Goal: Task Accomplishment & Management: Complete application form

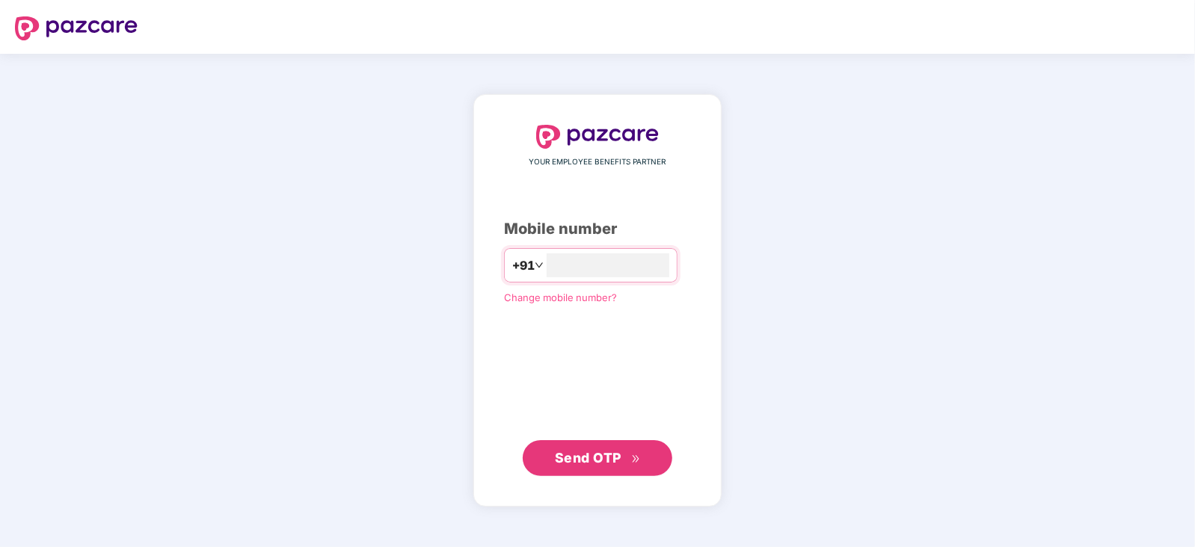
type input "**********"
click at [639, 465] on span "Send OTP" at bounding box center [598, 457] width 86 height 21
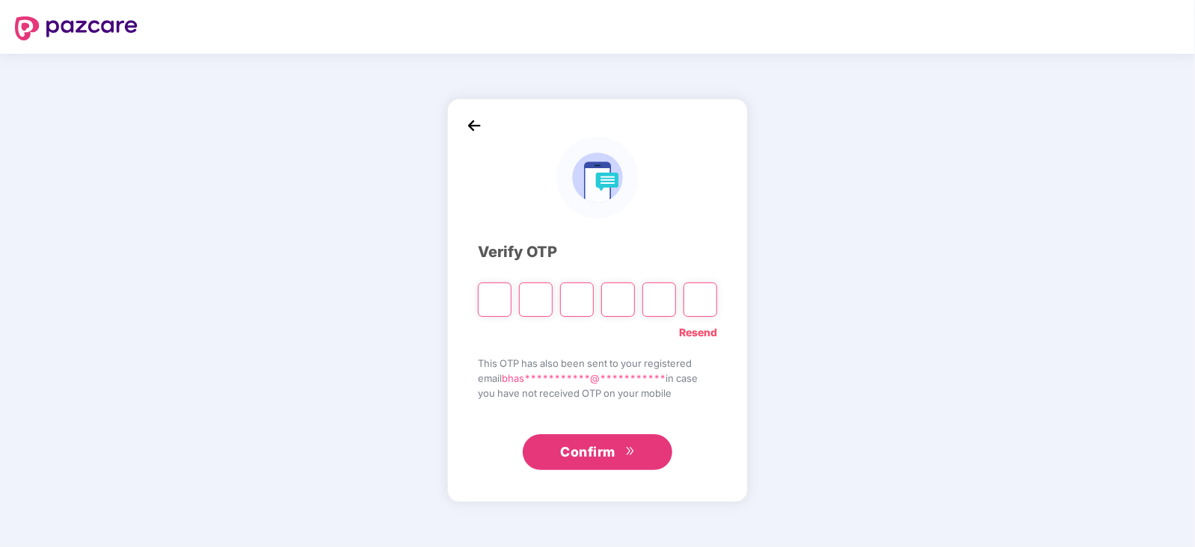
type input "*"
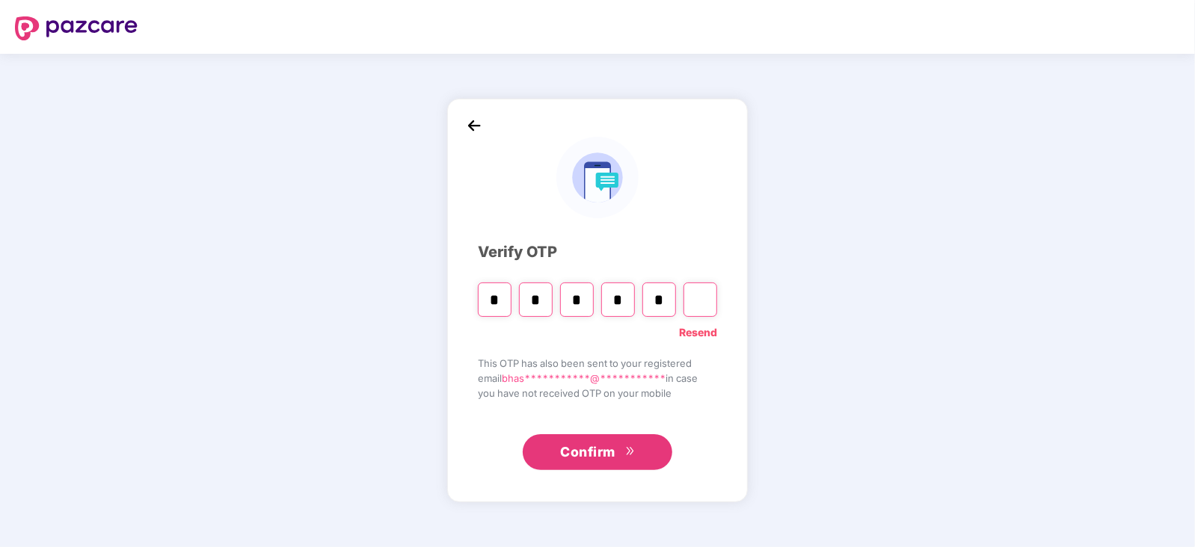
type input "*"
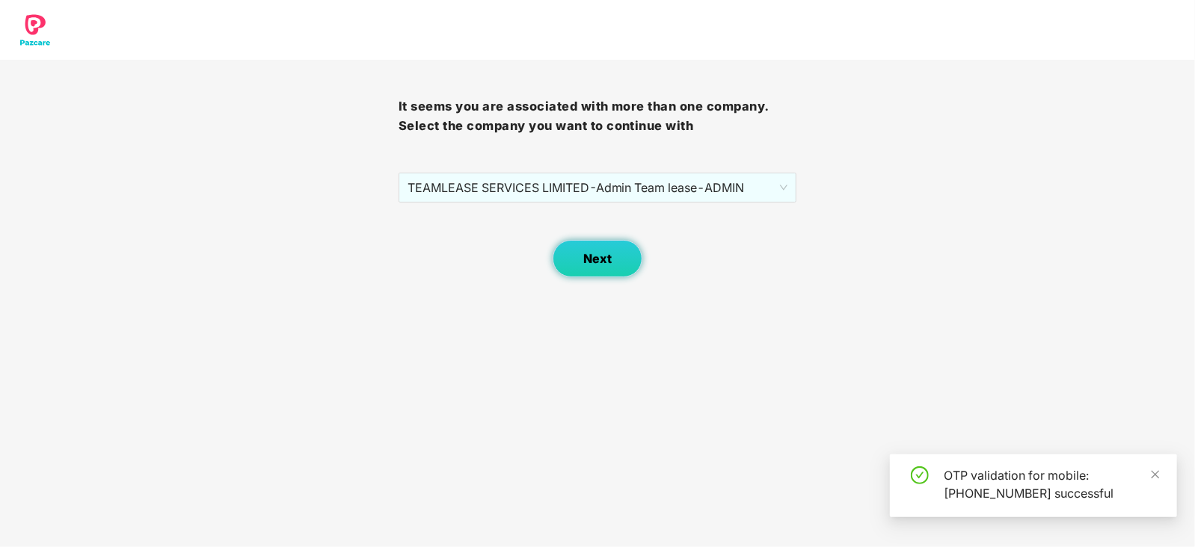
click at [612, 253] on button "Next" at bounding box center [598, 258] width 90 height 37
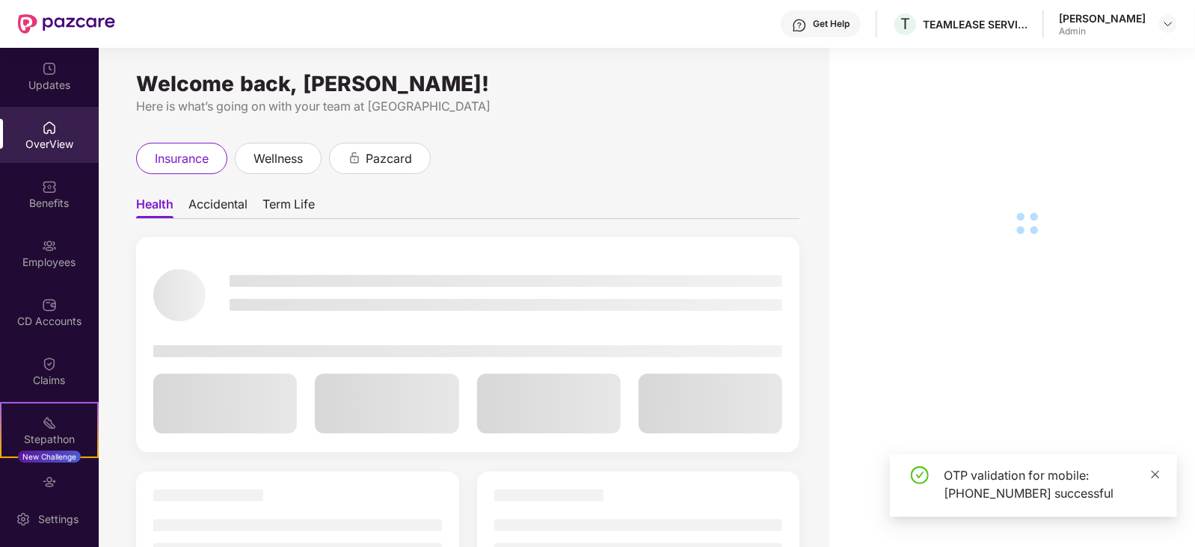
click at [1158, 476] on icon "close" at bounding box center [1155, 475] width 10 height 10
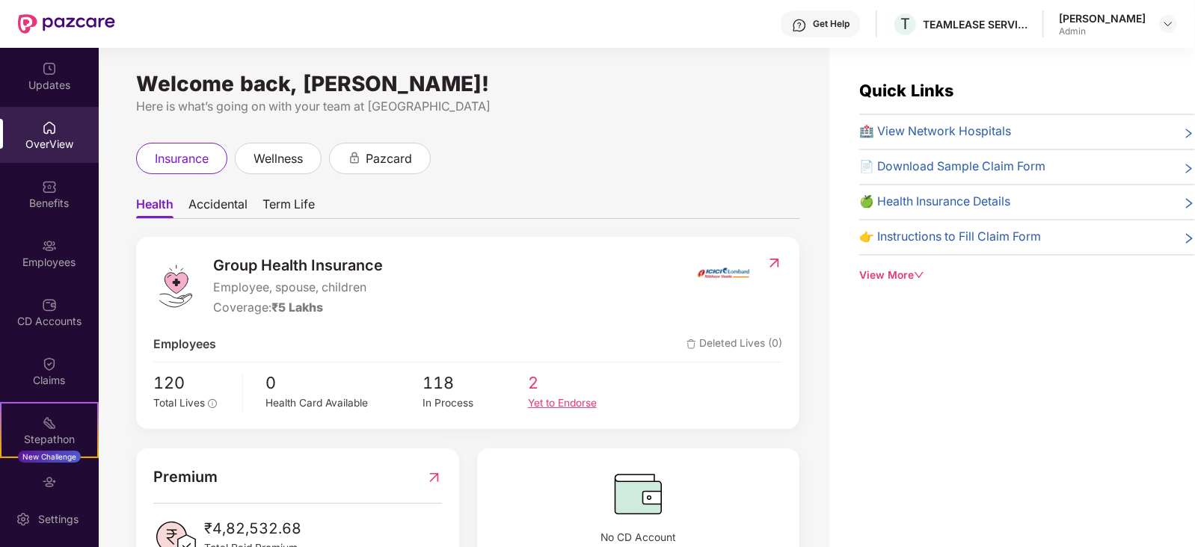
click at [565, 404] on div "Yet to Endorse" at bounding box center [580, 404] width 105 height 16
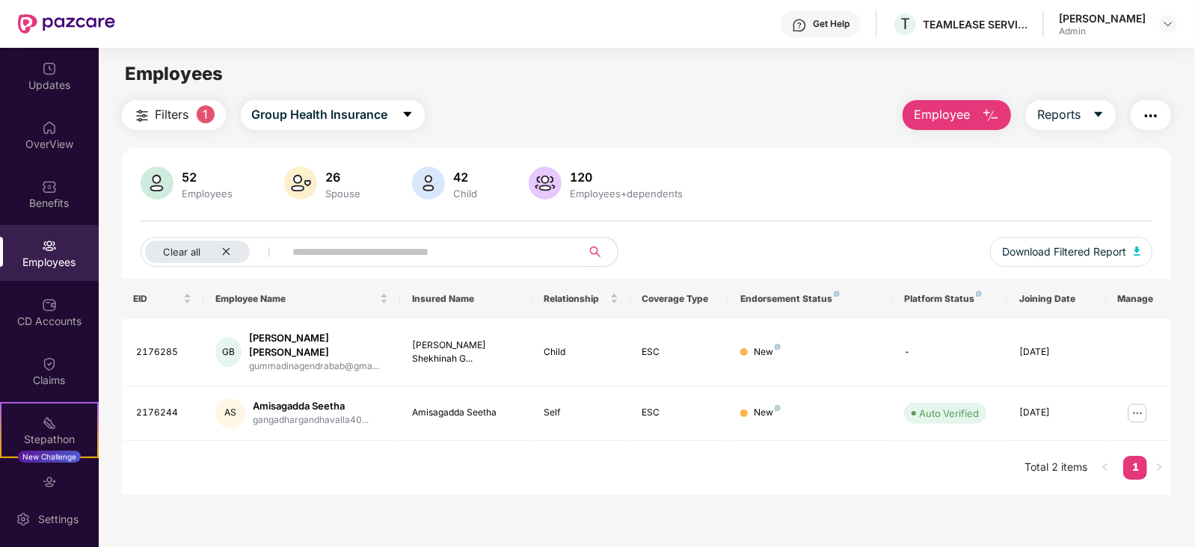
click at [42, 255] on div "Employees" at bounding box center [49, 262] width 99 height 15
click at [233, 254] on div "Clear all" at bounding box center [197, 252] width 105 height 22
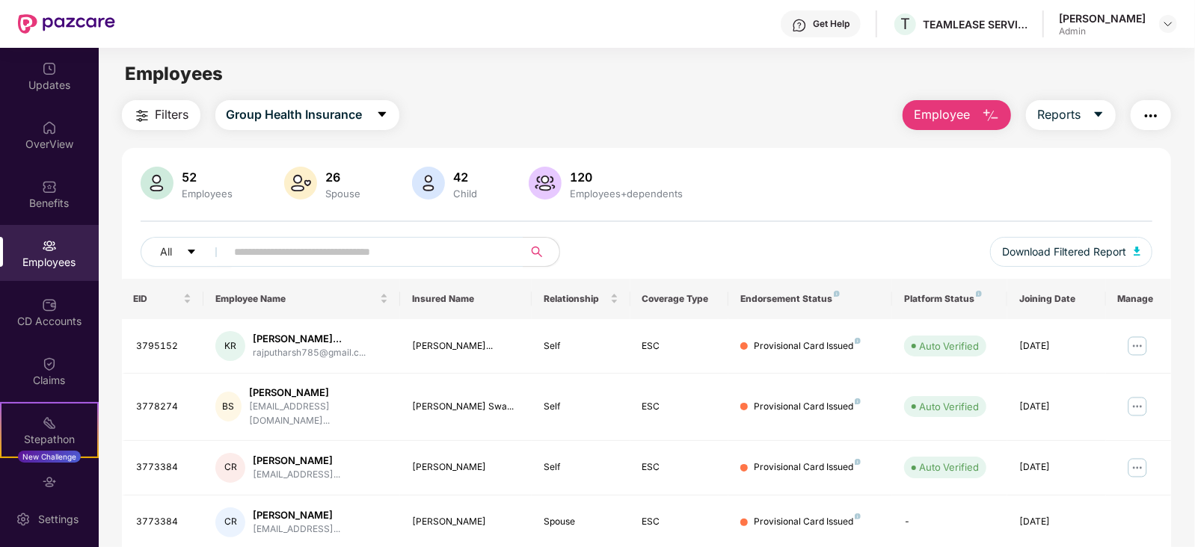
click at [58, 255] on div "Employees" at bounding box center [49, 262] width 99 height 15
click at [37, 82] on div "Updates" at bounding box center [49, 85] width 99 height 15
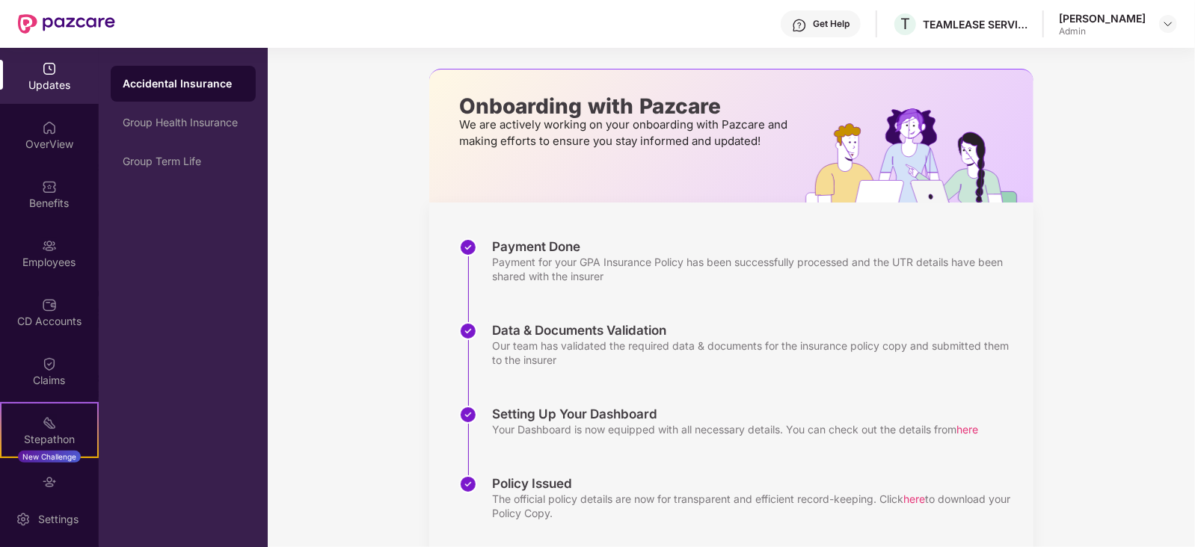
scroll to position [93, 0]
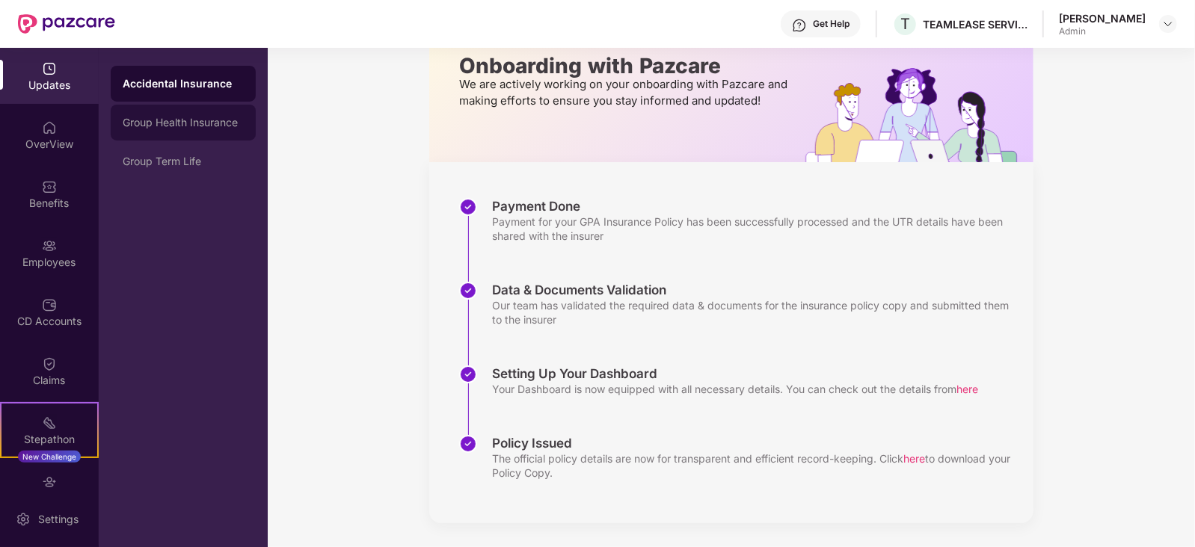
click at [174, 122] on div "Group Health Insurance" at bounding box center [183, 123] width 121 height 12
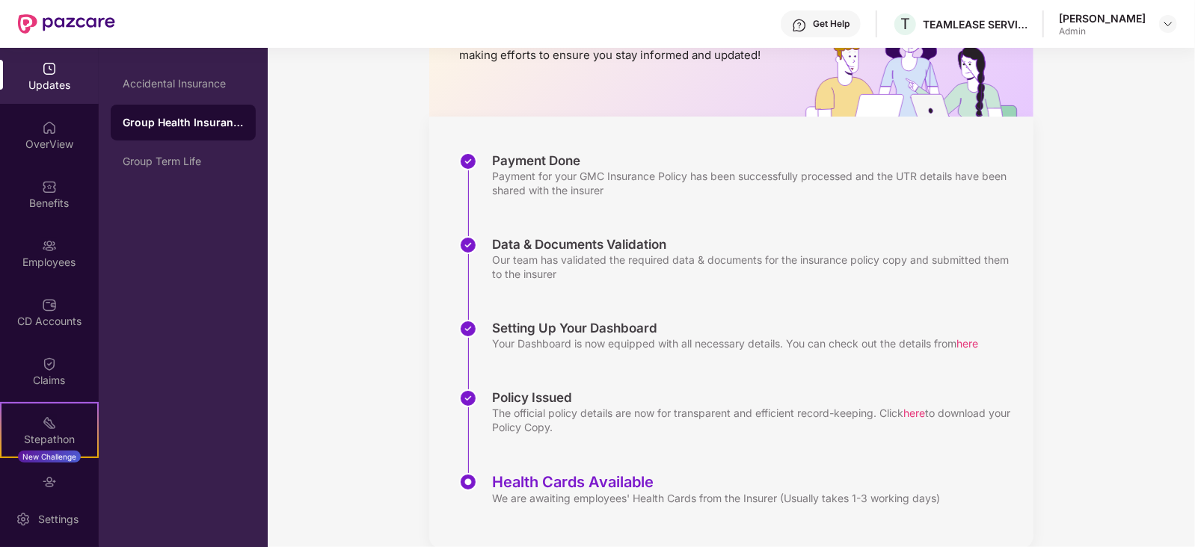
scroll to position [164, 0]
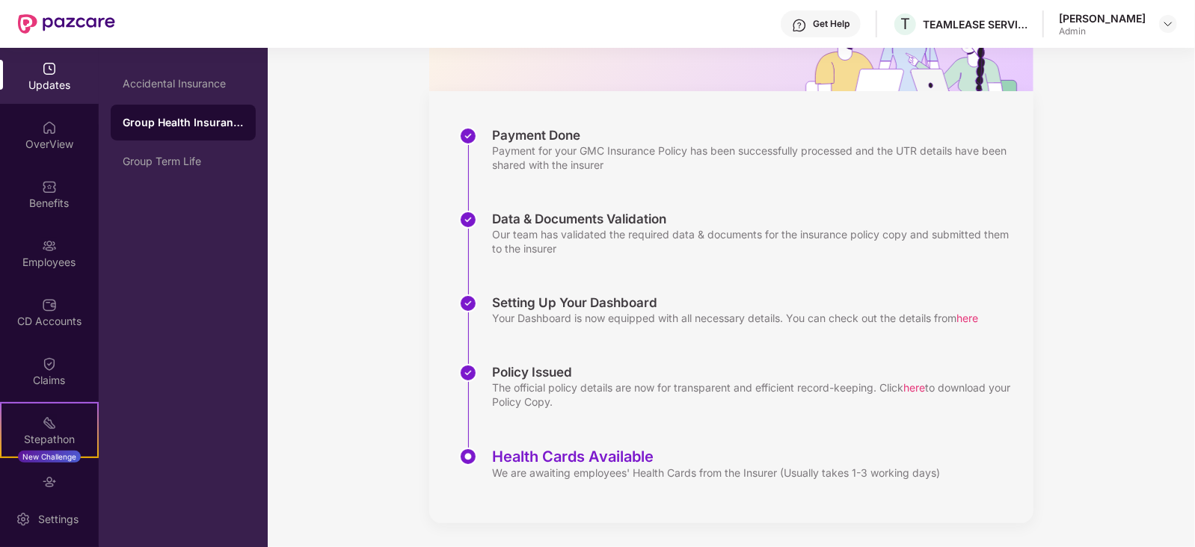
click at [583, 451] on div "Health Cards Available" at bounding box center [716, 457] width 448 height 18
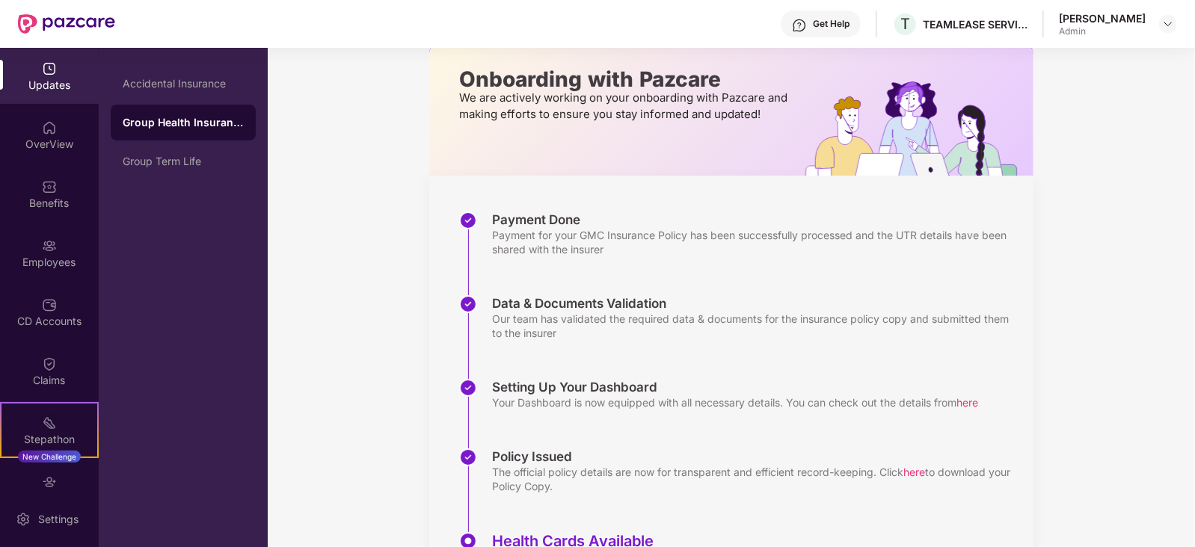
scroll to position [0, 0]
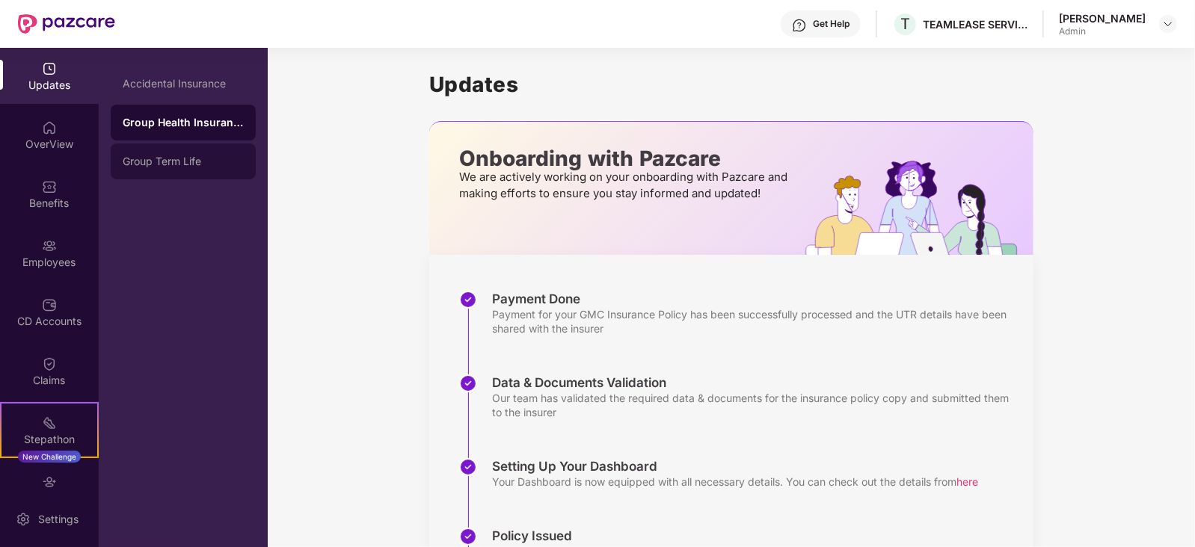
click at [173, 162] on div "Group Term Life" at bounding box center [183, 162] width 121 height 12
click at [167, 121] on div "Group Health Insurance" at bounding box center [183, 123] width 121 height 12
click at [37, 78] on div "Updates" at bounding box center [49, 85] width 99 height 15
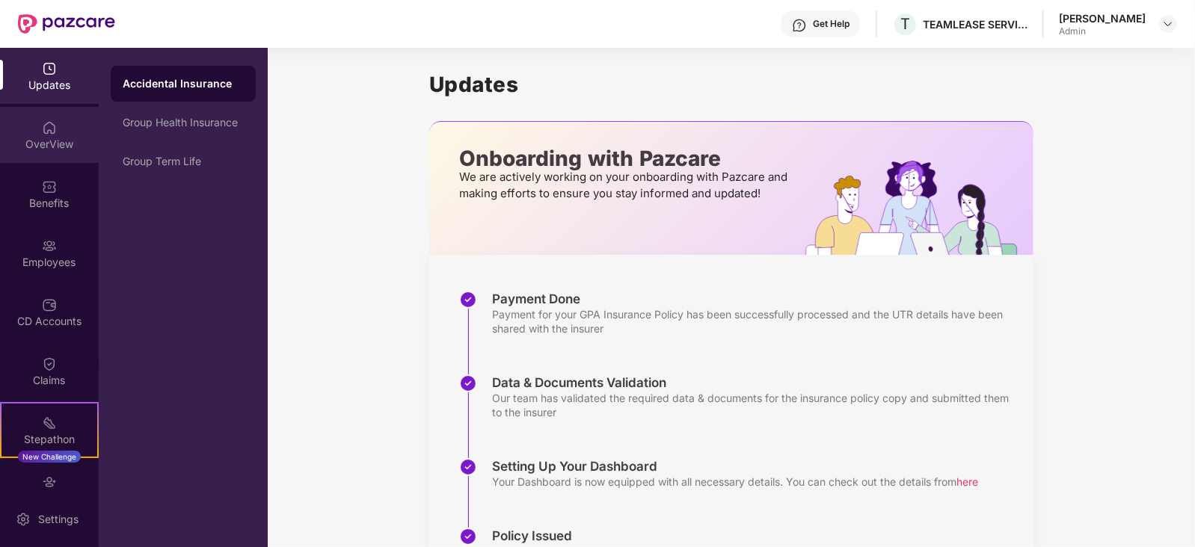
click at [36, 144] on div "OverView" at bounding box center [49, 144] width 99 height 15
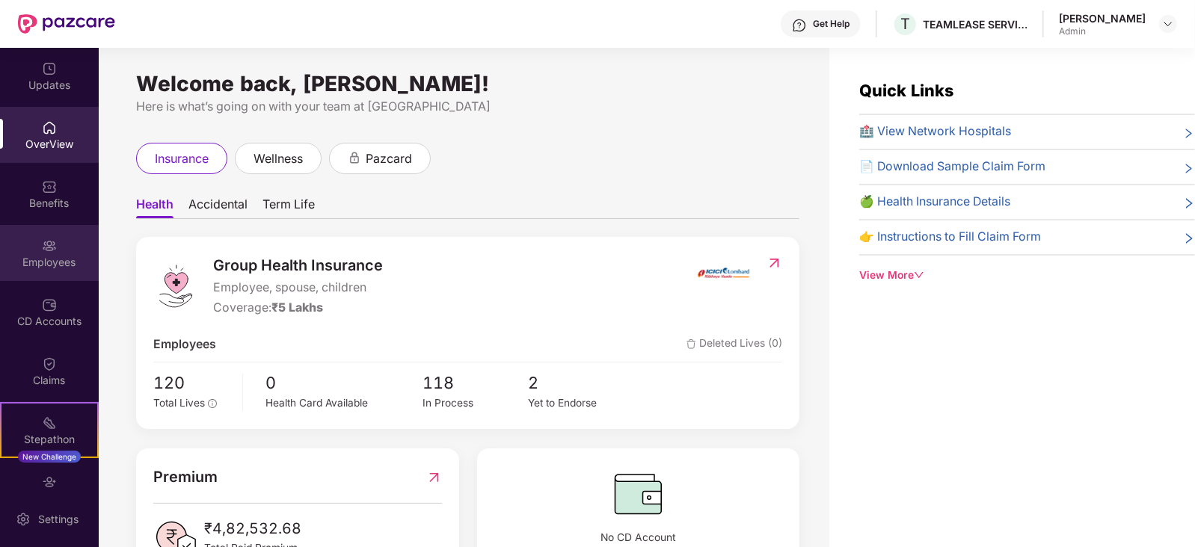
click at [54, 259] on div "Employees" at bounding box center [49, 262] width 99 height 15
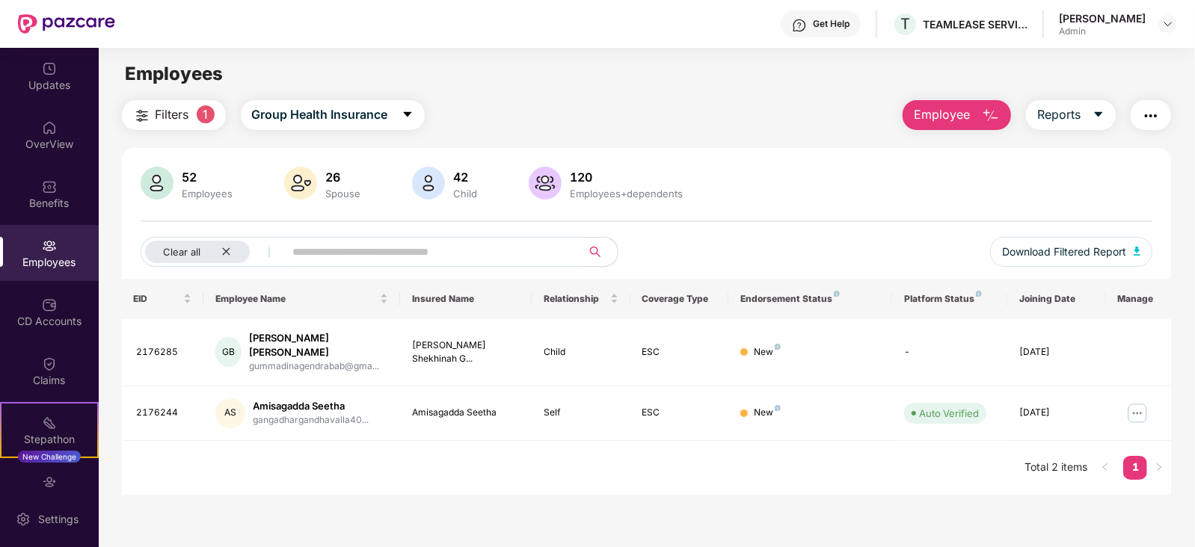
click at [198, 189] on div "Employees" at bounding box center [207, 194] width 57 height 12
click at [190, 177] on div "52" at bounding box center [207, 177] width 57 height 15
click at [230, 252] on icon "close" at bounding box center [226, 252] width 10 height 10
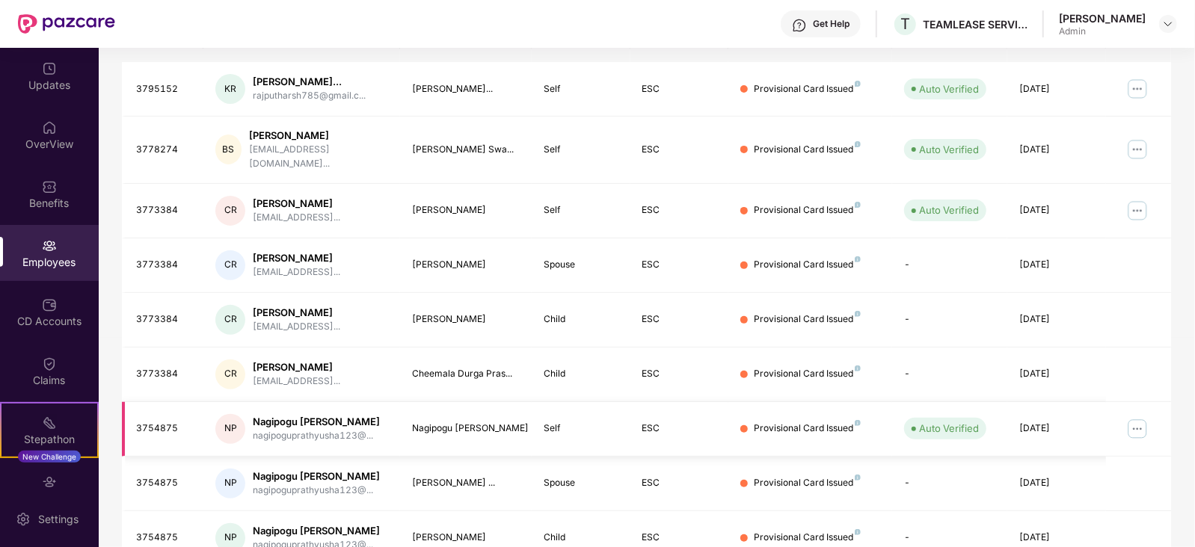
scroll to position [280, 0]
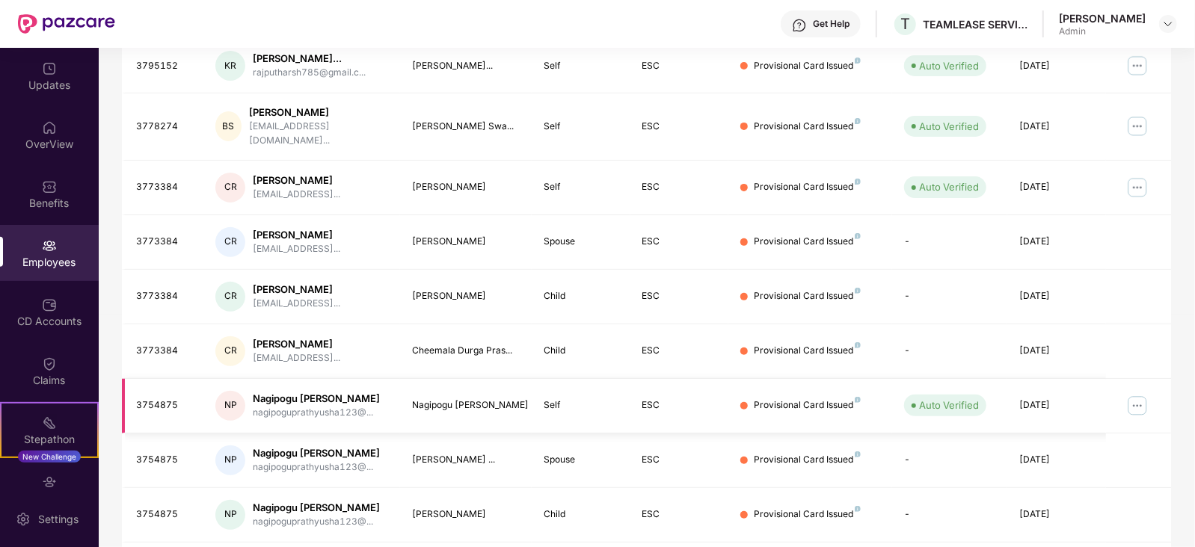
click at [1141, 395] on img at bounding box center [1138, 406] width 24 height 24
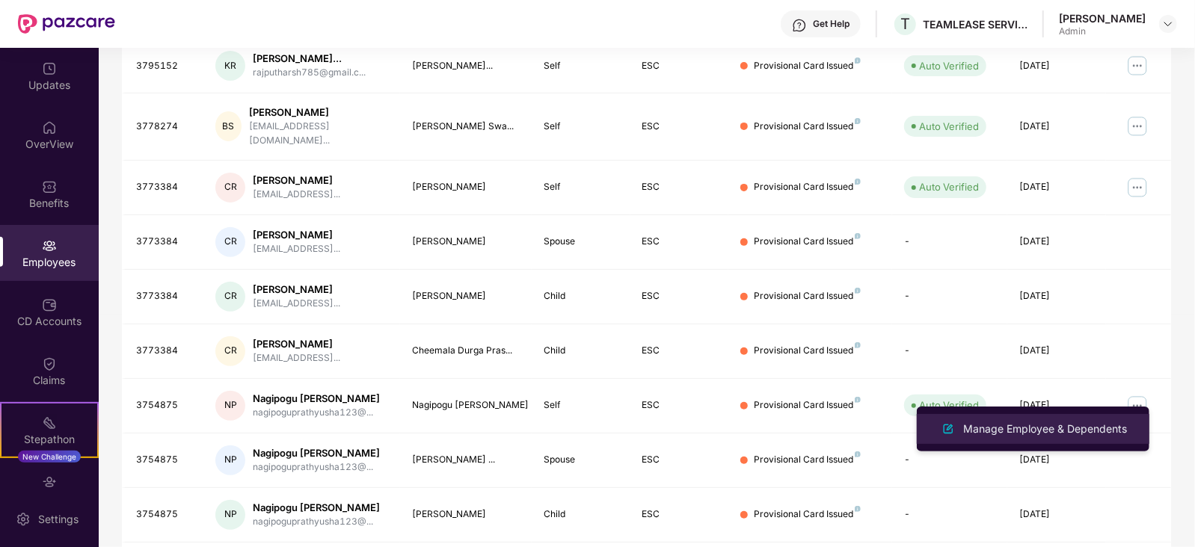
click at [1002, 429] on div "Manage Employee & Dependents" at bounding box center [1045, 429] width 170 height 16
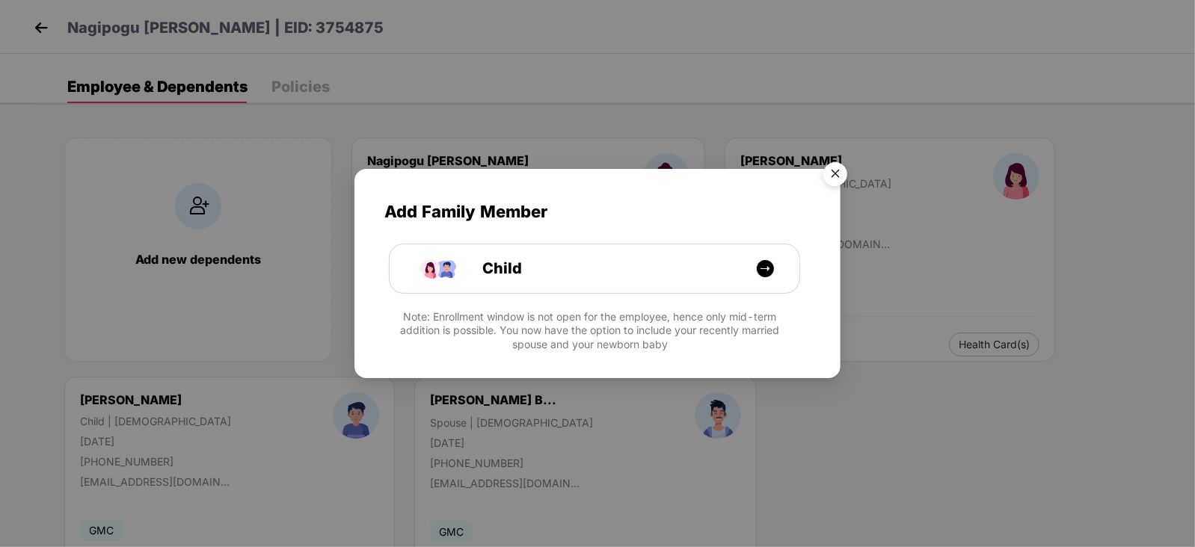
click at [834, 176] on img "Close" at bounding box center [835, 177] width 42 height 42
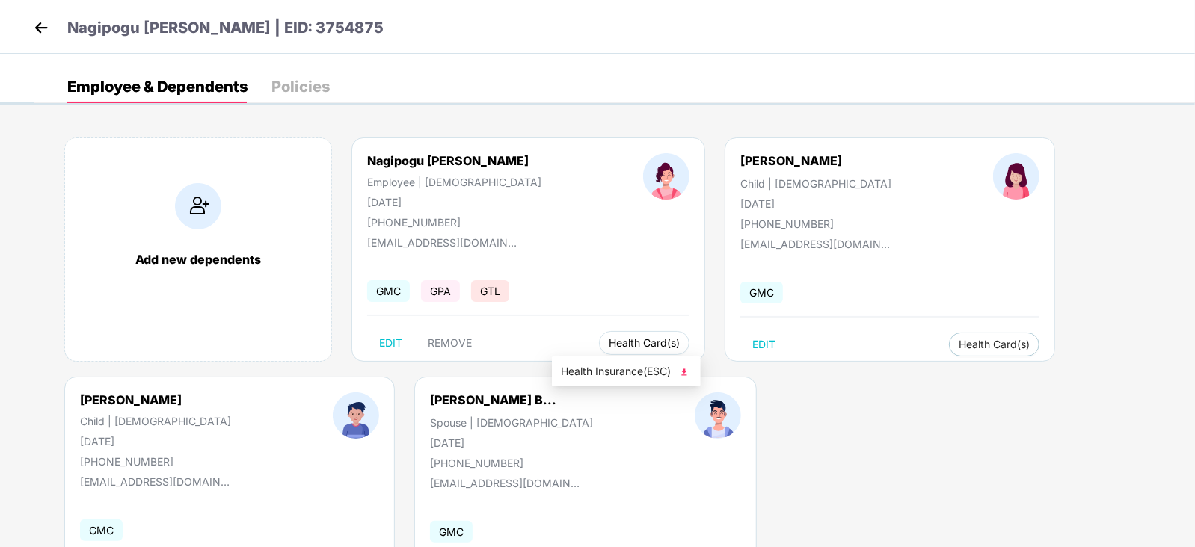
click at [609, 340] on span "Health Card(s)" at bounding box center [644, 343] width 71 height 7
click at [688, 375] on img at bounding box center [684, 372] width 15 height 15
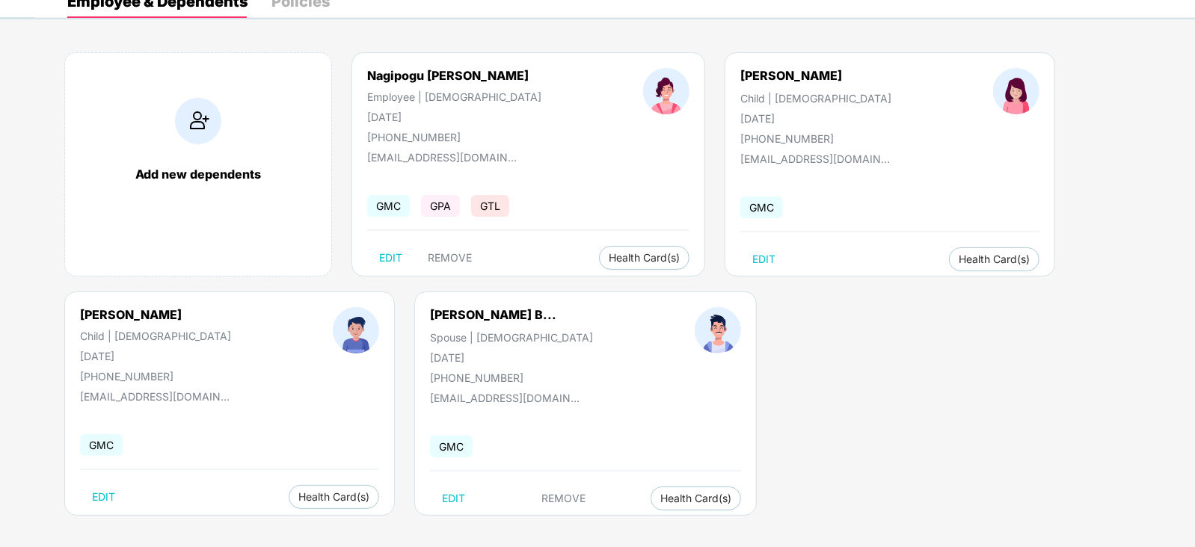
scroll to position [91, 0]
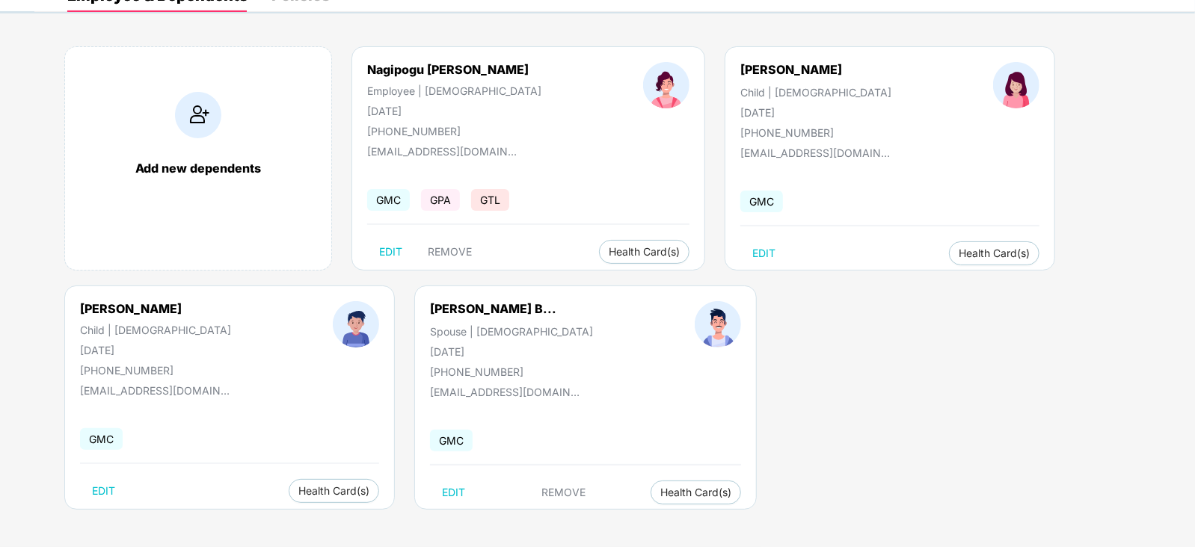
click at [439, 204] on span "GPA" at bounding box center [440, 200] width 39 height 22
click at [381, 201] on span "GMC" at bounding box center [388, 200] width 43 height 22
click at [496, 200] on span "GTL" at bounding box center [490, 200] width 38 height 22
click at [310, 495] on span "Health Card(s)" at bounding box center [333, 491] width 71 height 7
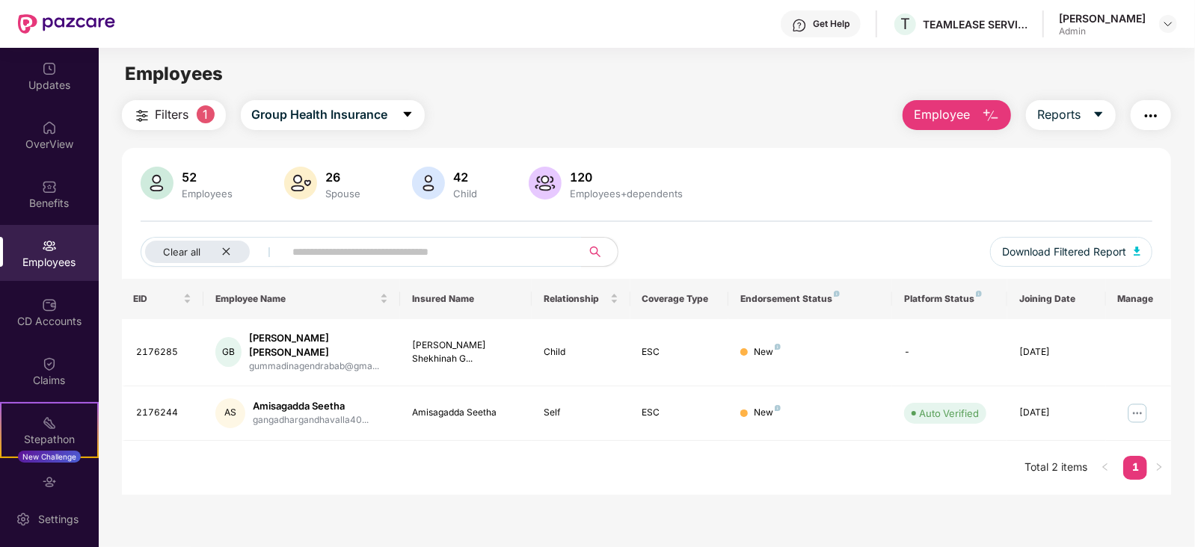
click at [955, 116] on span "Employee" at bounding box center [942, 114] width 56 height 19
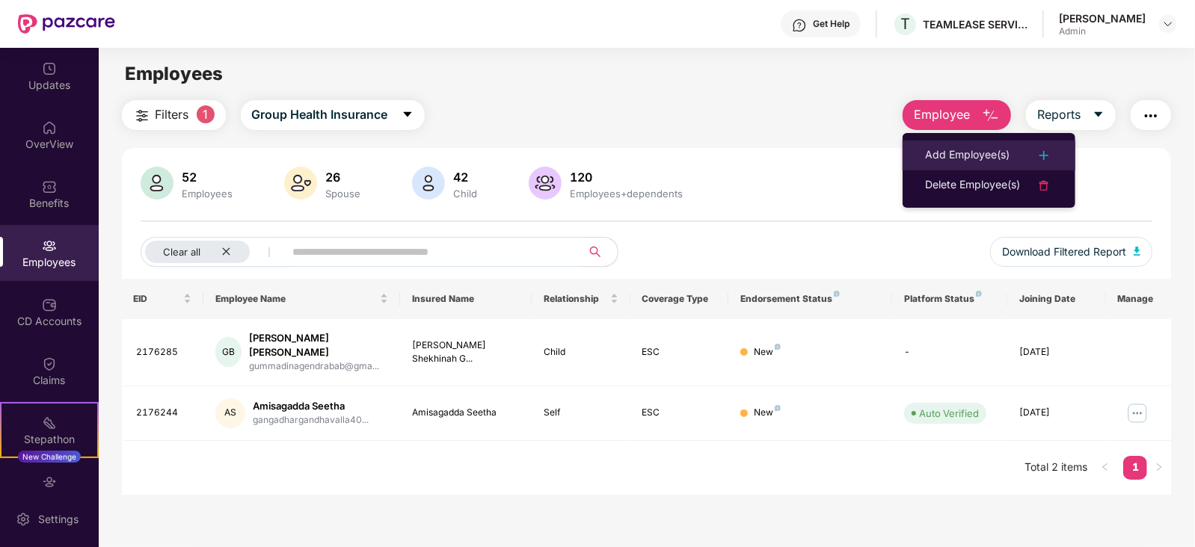
click at [998, 154] on div "Add Employee(s)" at bounding box center [967, 156] width 85 height 18
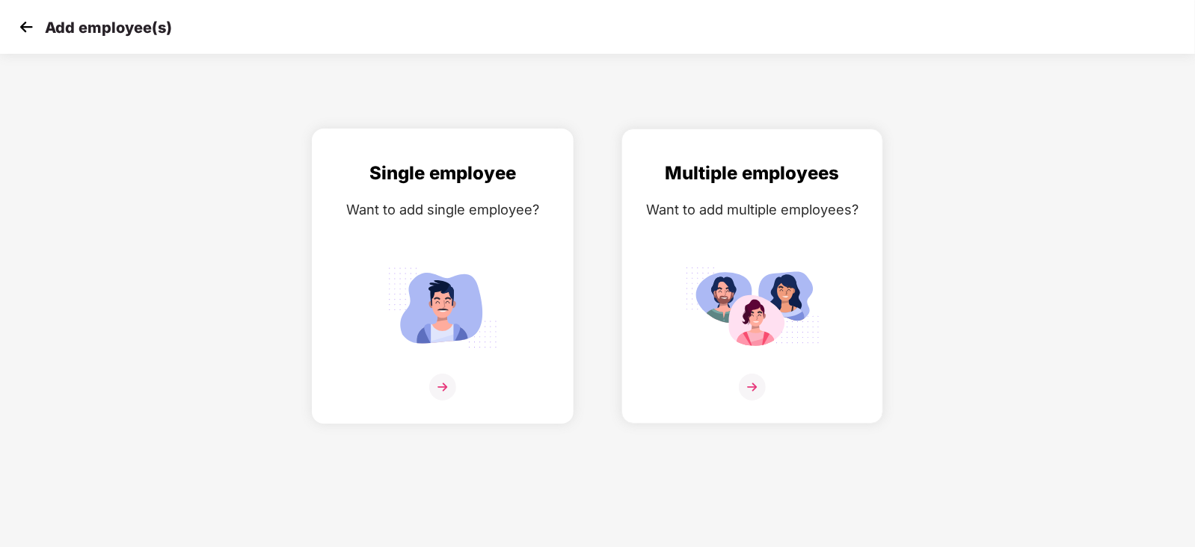
click at [438, 401] on img at bounding box center [442, 387] width 27 height 27
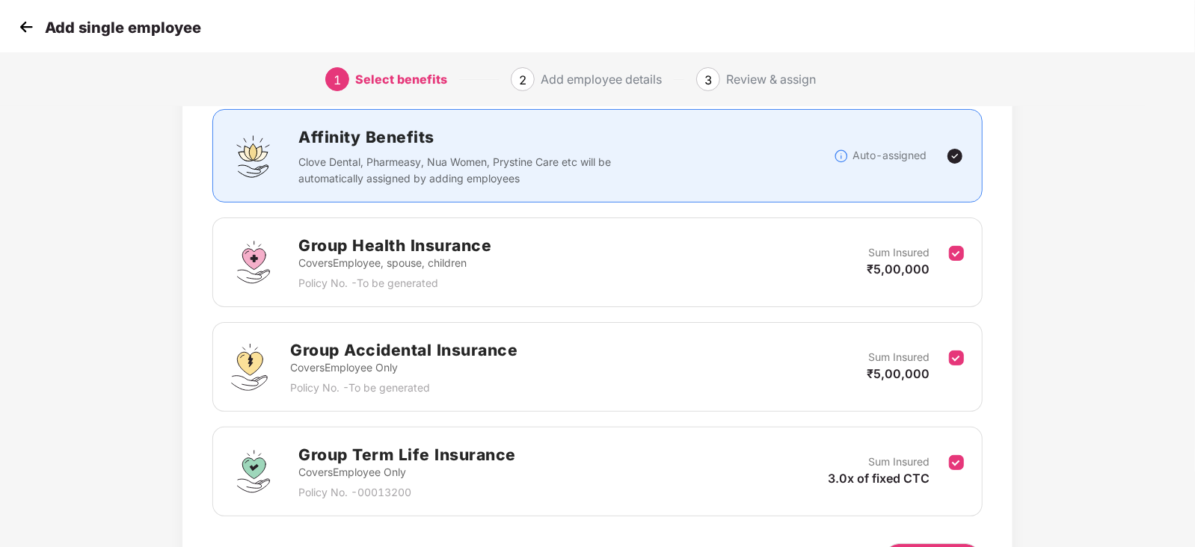
scroll to position [197, 0]
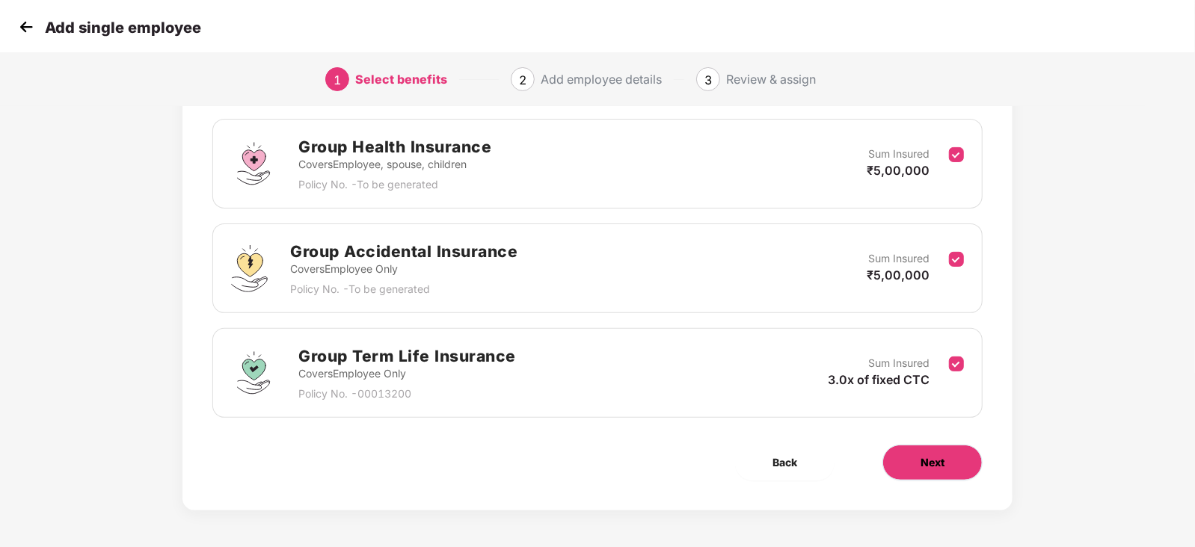
click at [933, 476] on button "Next" at bounding box center [933, 463] width 100 height 36
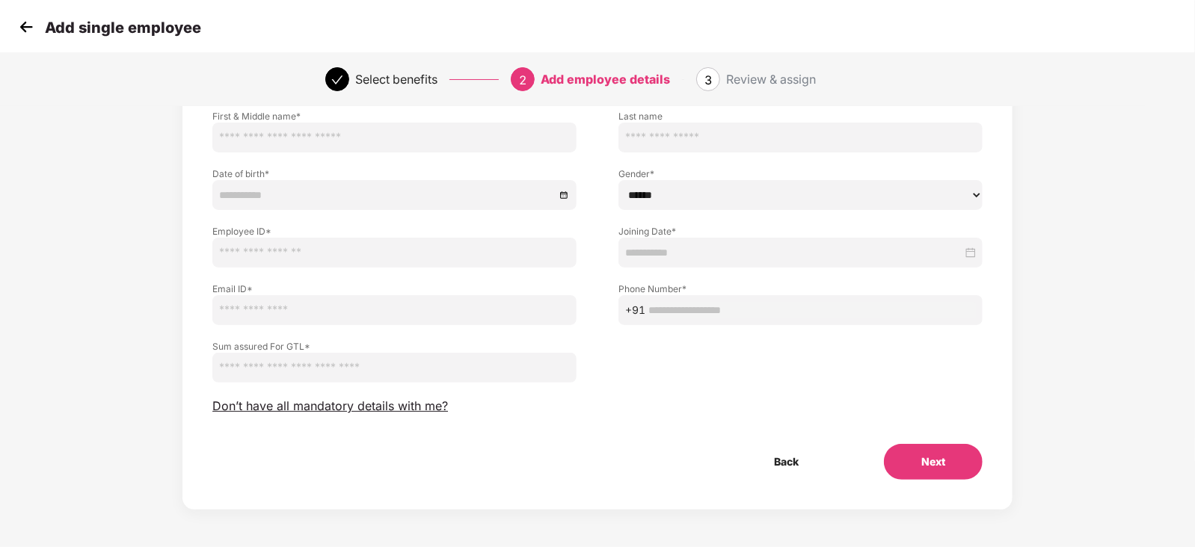
scroll to position [0, 0]
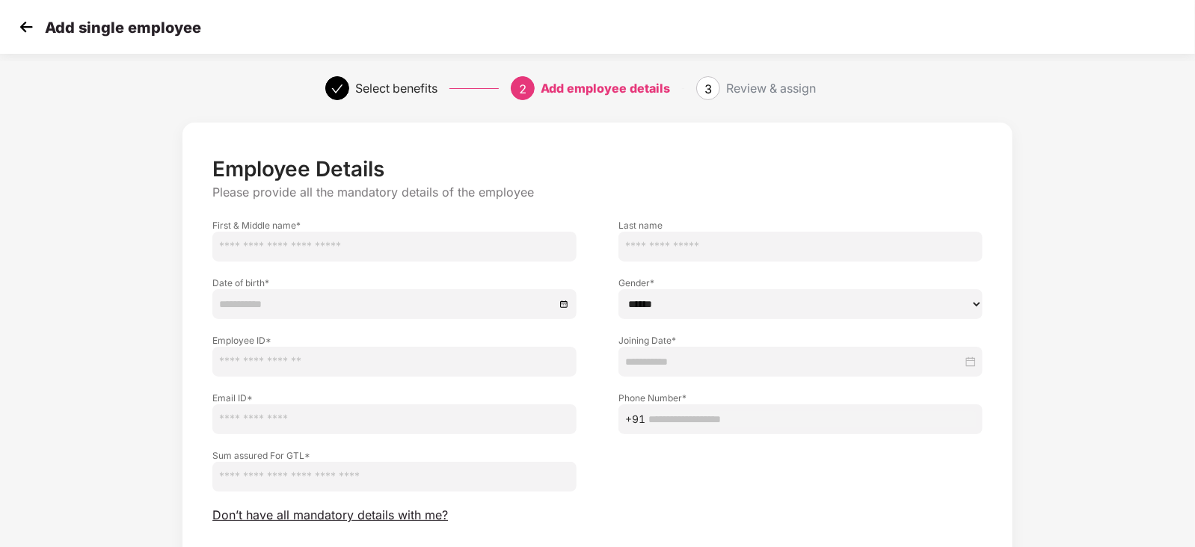
click at [277, 253] on input "text" at bounding box center [394, 247] width 364 height 30
click at [192, 254] on div "First & Middle name *" at bounding box center [394, 233] width 406 height 58
click at [248, 245] on input "text" at bounding box center [394, 247] width 364 height 30
paste input "**********"
type input "**********"
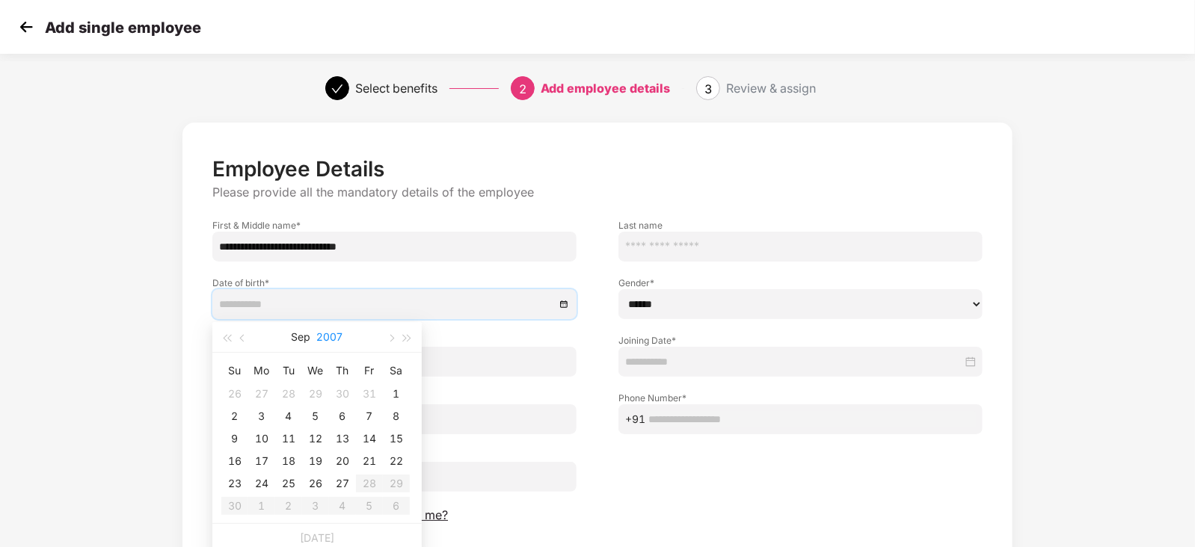
click at [331, 334] on button "2007" at bounding box center [330, 337] width 26 height 30
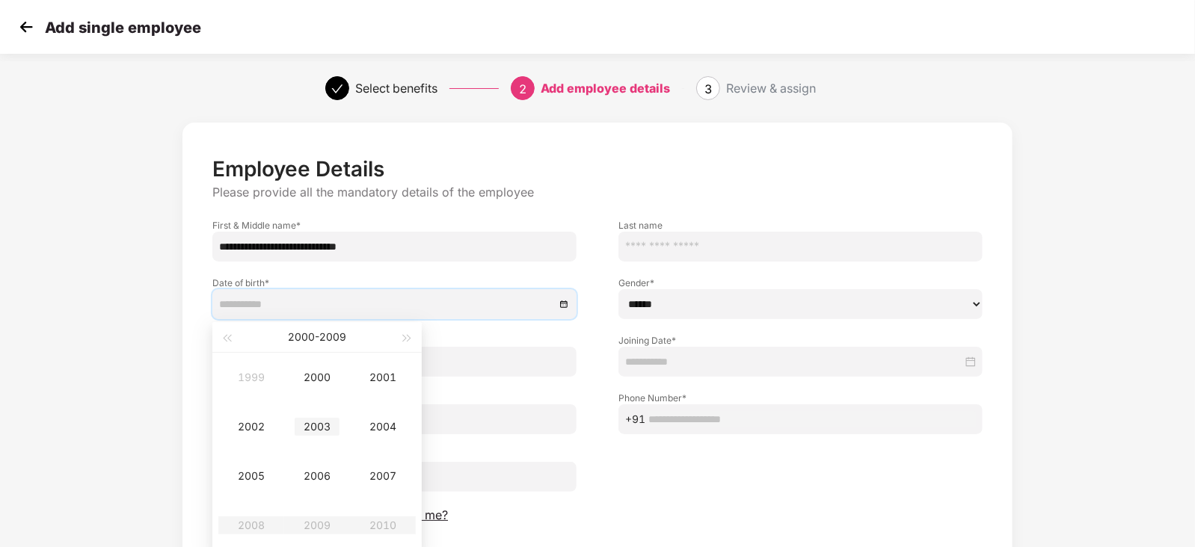
type input "**********"
click at [316, 424] on div "2003" at bounding box center [317, 427] width 45 height 18
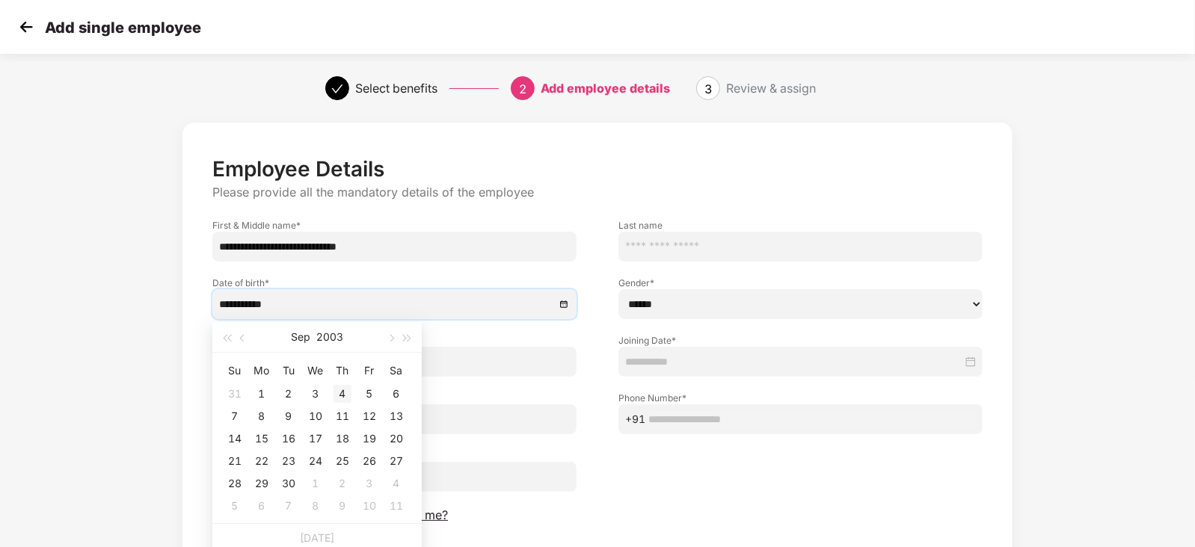
type input "**********"
click at [306, 337] on button "Sep" at bounding box center [300, 337] width 19 height 30
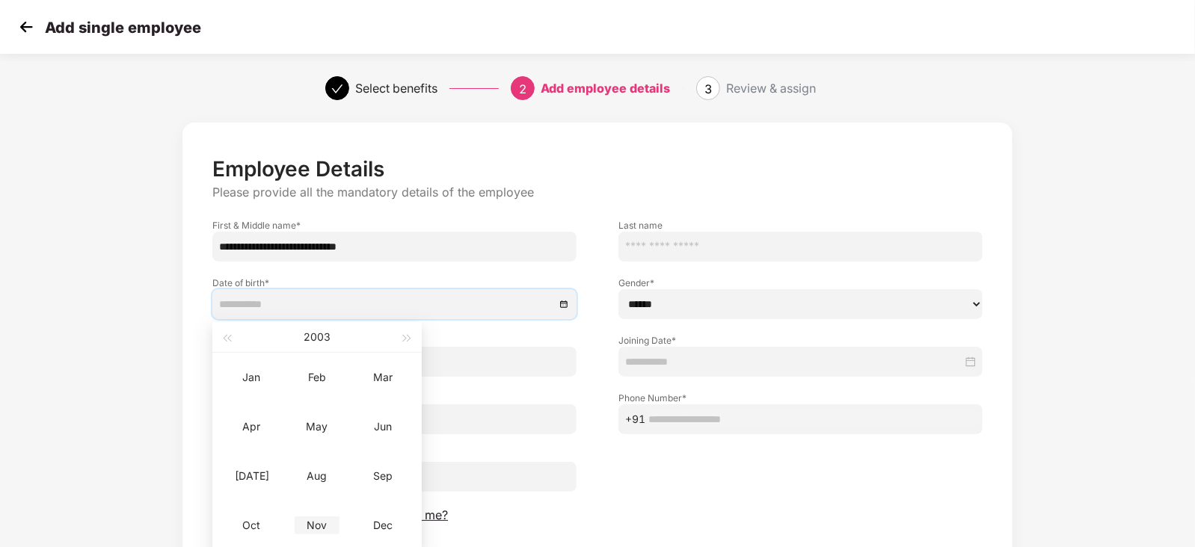
type input "**********"
click at [317, 525] on div "Nov" at bounding box center [317, 526] width 45 height 18
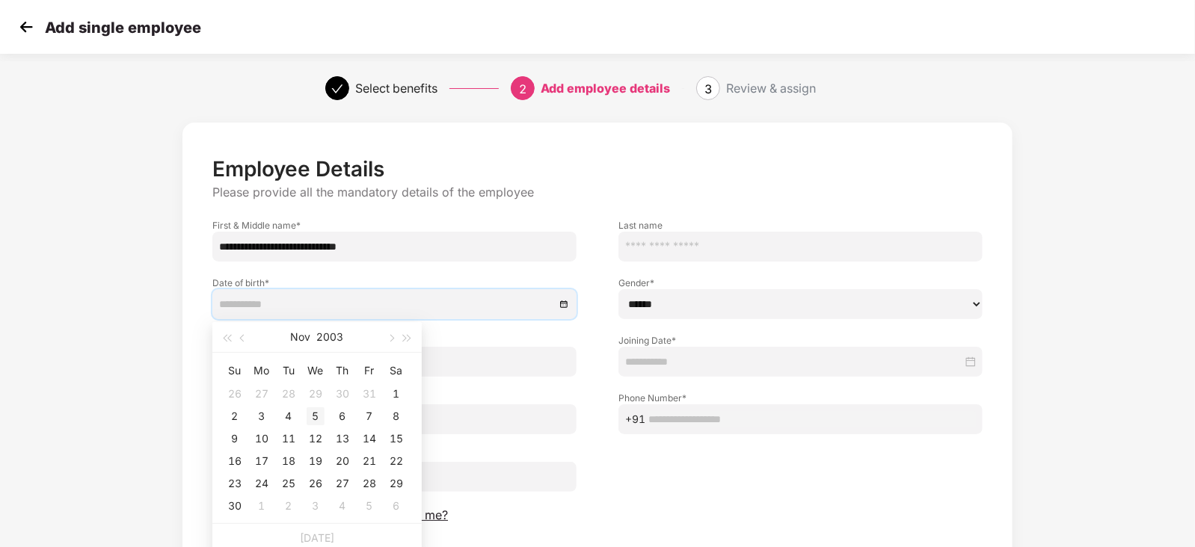
type input "**********"
click at [321, 414] on div "5" at bounding box center [316, 417] width 18 height 18
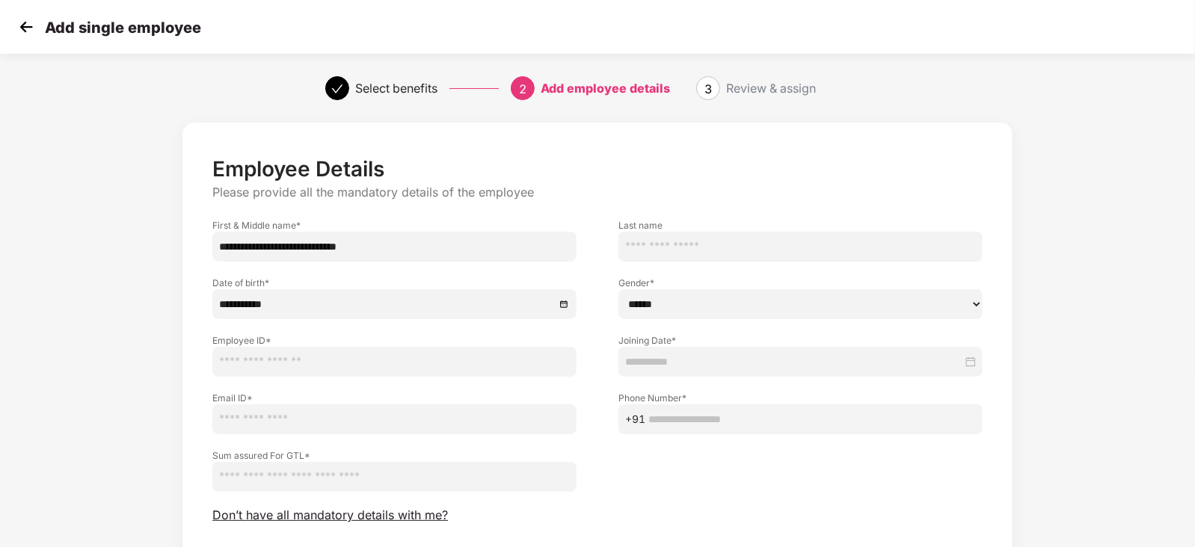
click at [767, 298] on select "****** **** ******" at bounding box center [801, 304] width 364 height 30
select select "****"
click at [619, 289] on select "****** **** ******" at bounding box center [801, 304] width 364 height 30
click at [311, 371] on input "text" at bounding box center [394, 362] width 364 height 30
paste input "*******"
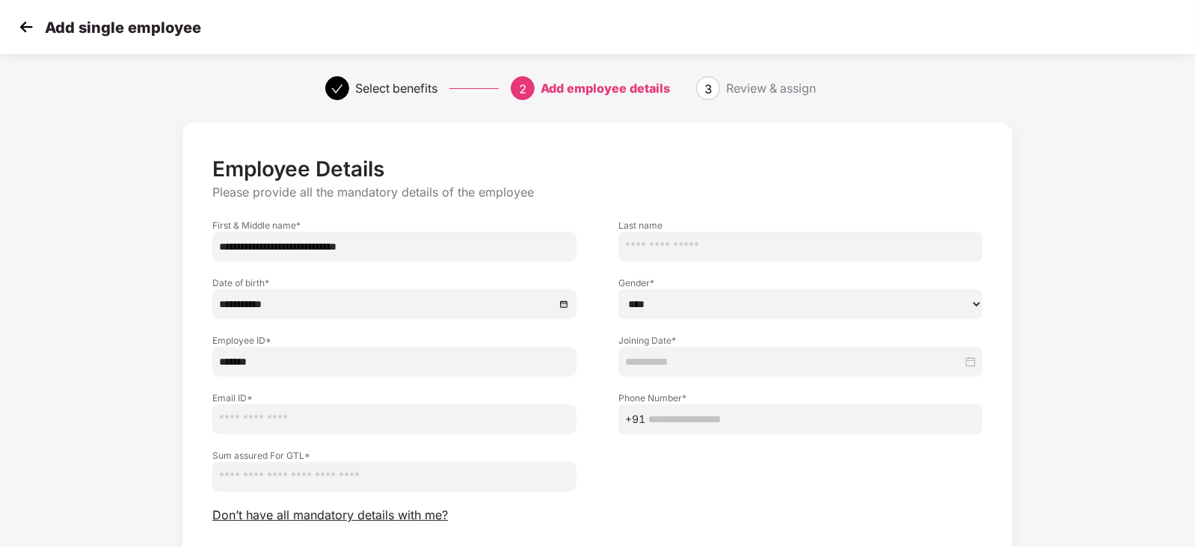
type input "*******"
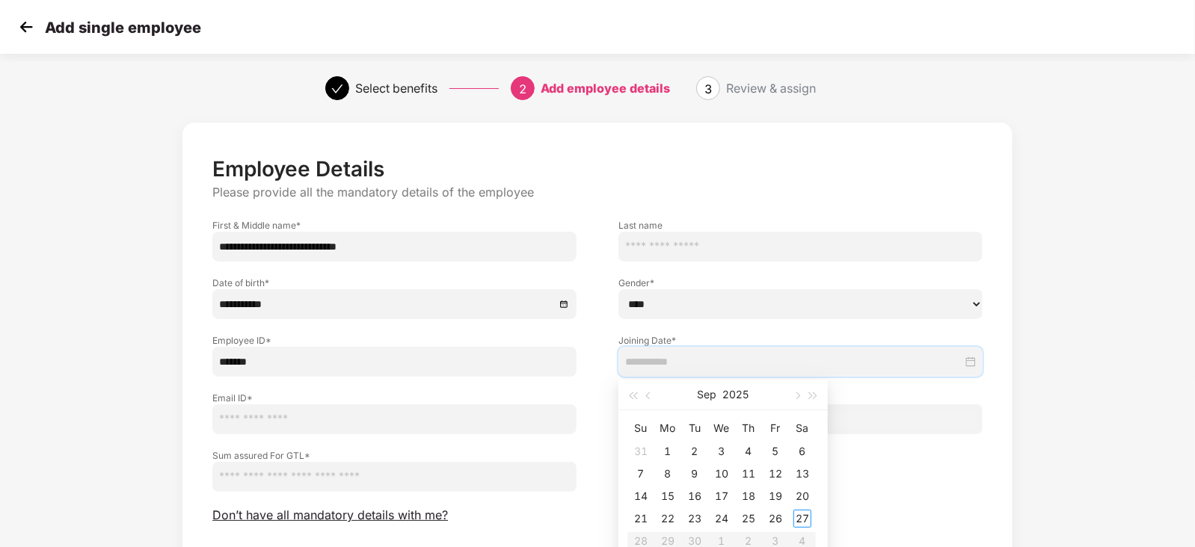
click at [691, 356] on input at bounding box center [793, 362] width 337 height 16
type input "**********"
click at [699, 518] on div "23" at bounding box center [695, 519] width 18 height 18
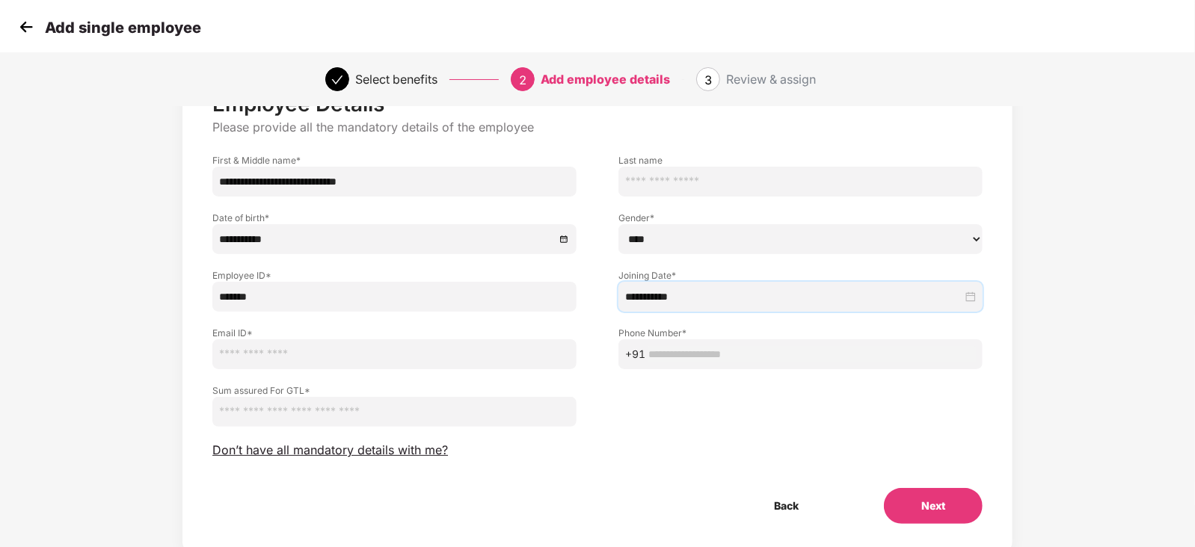
scroll to position [93, 0]
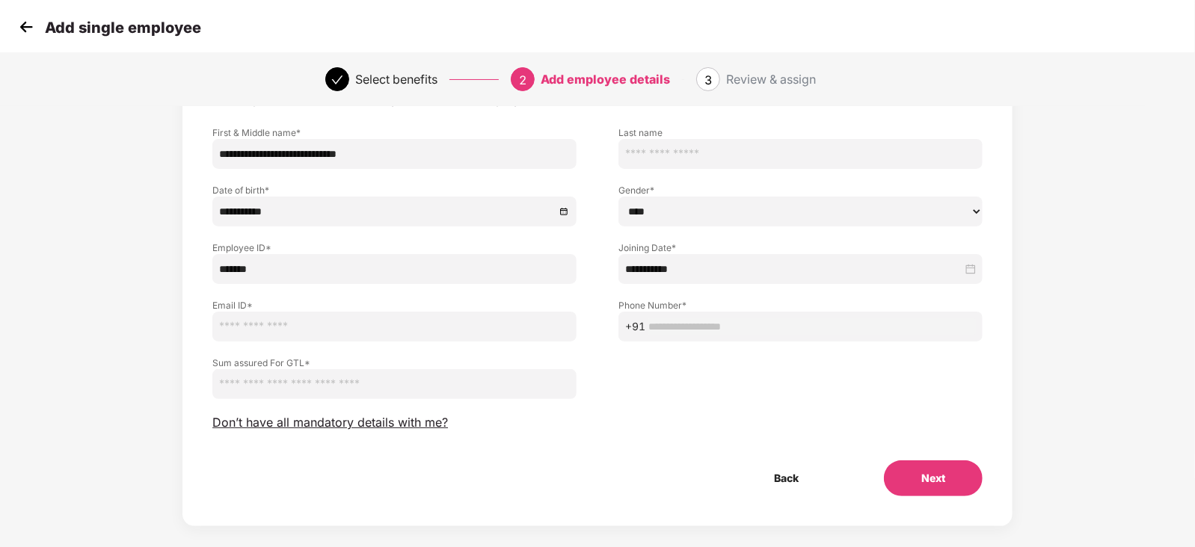
click at [263, 334] on input "email" at bounding box center [394, 327] width 364 height 30
paste input "**********"
type input "**********"
paste input "**********"
type input "**********"
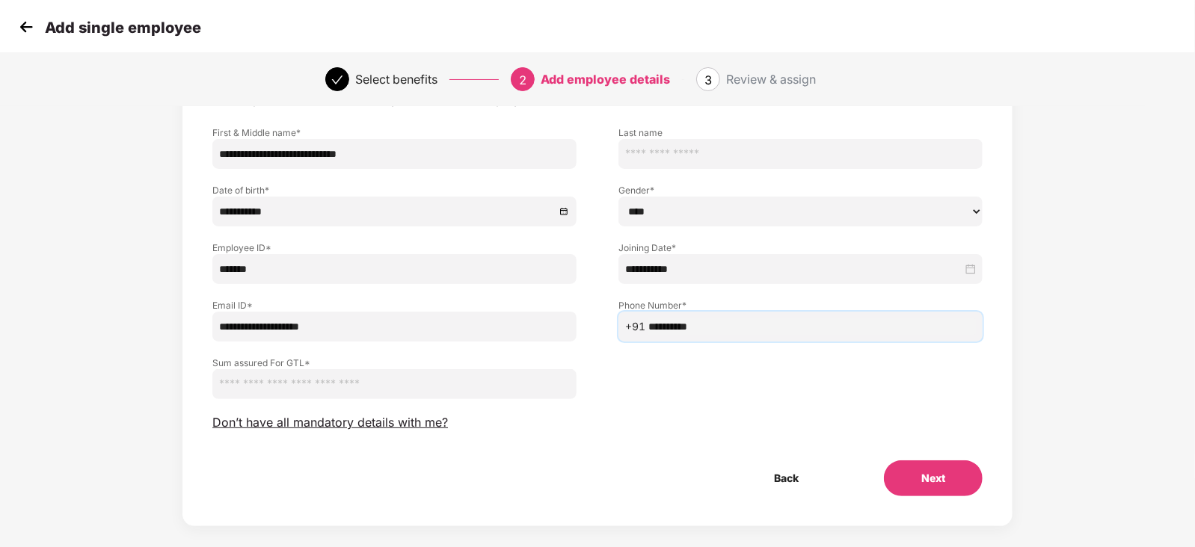
click at [265, 388] on input "number" at bounding box center [394, 384] width 364 height 30
type input "******"
click at [947, 486] on button "Next" at bounding box center [933, 479] width 99 height 36
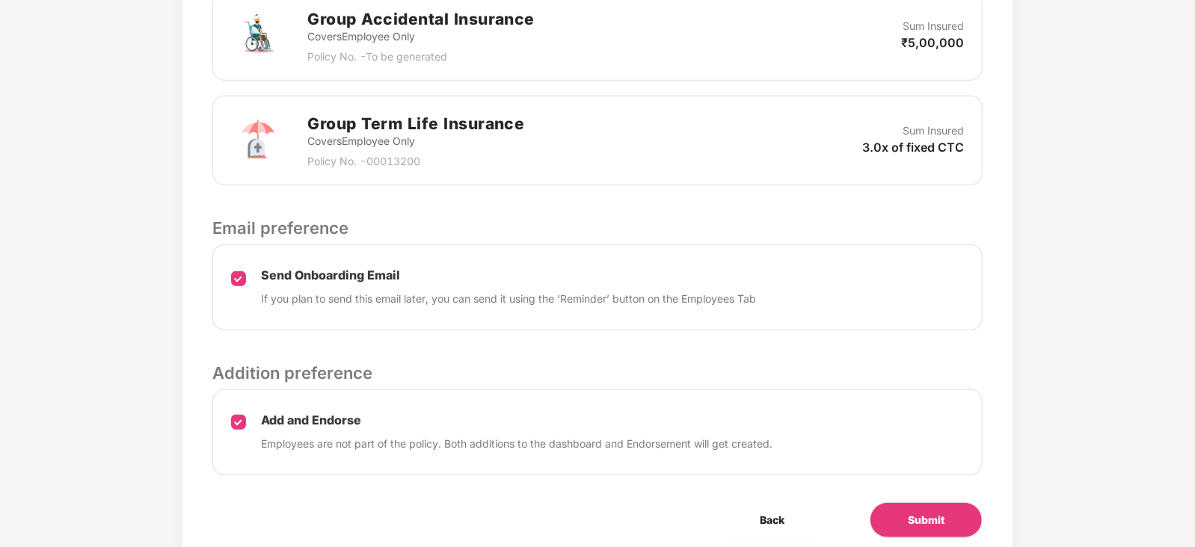
scroll to position [684, 0]
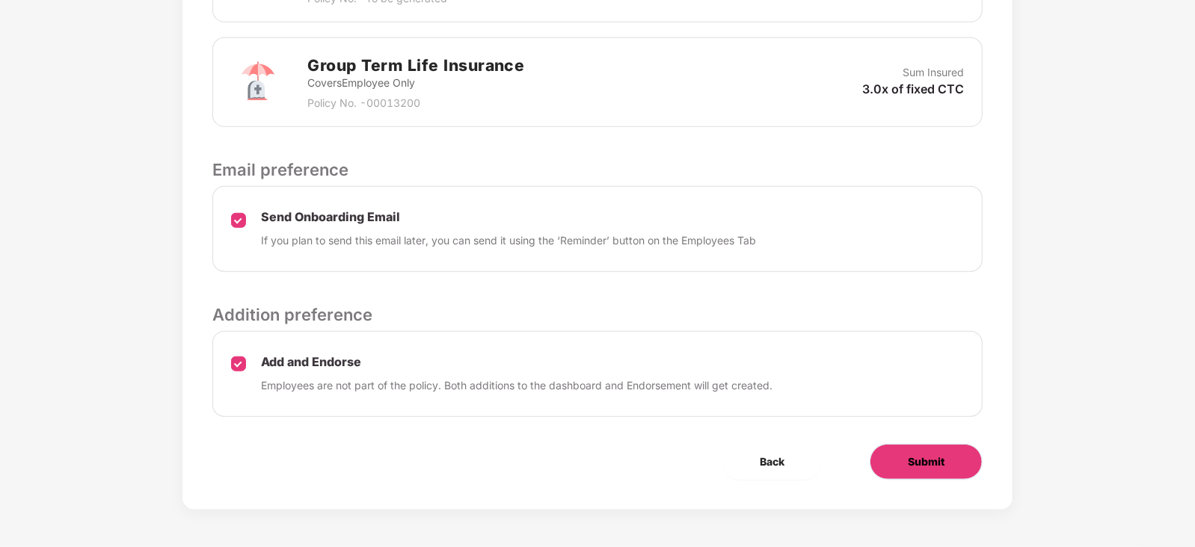
click at [936, 471] on button "Submit" at bounding box center [926, 462] width 113 height 36
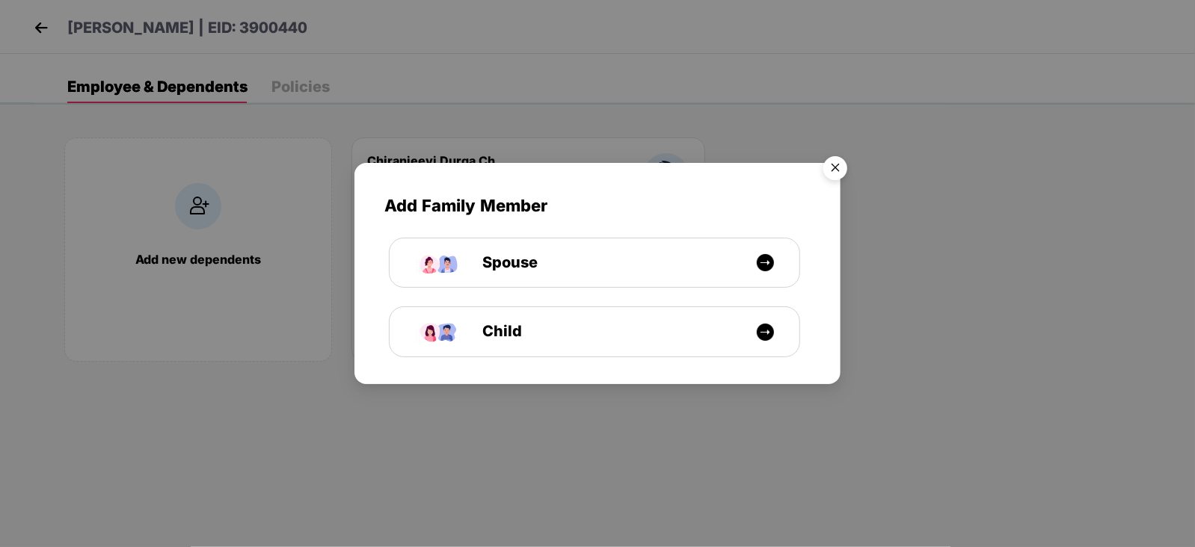
click at [841, 171] on img "Close" at bounding box center [835, 171] width 42 height 42
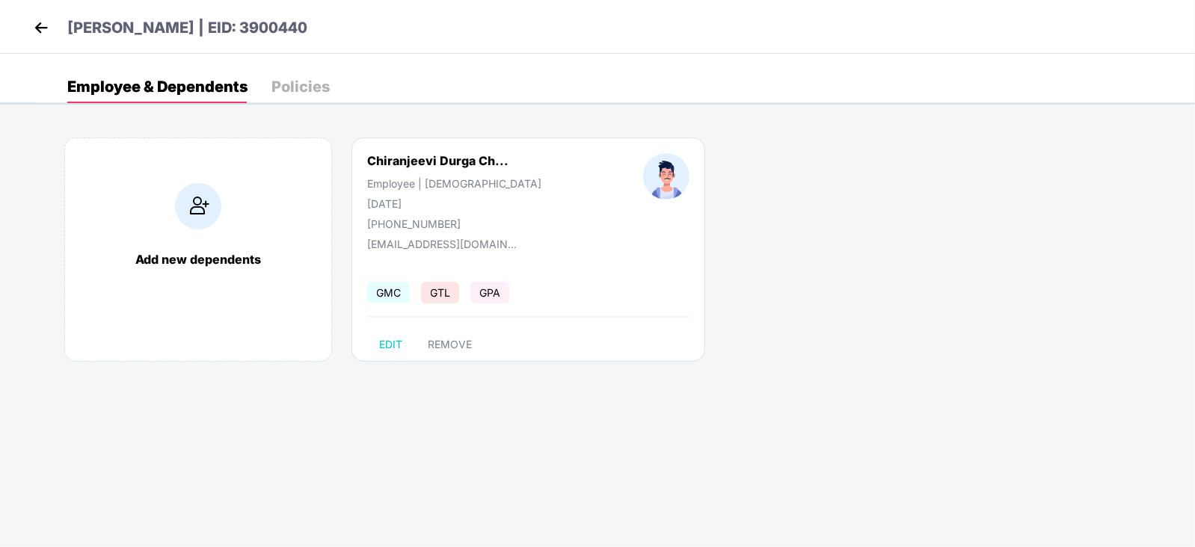
click at [42, 27] on img at bounding box center [41, 27] width 22 height 22
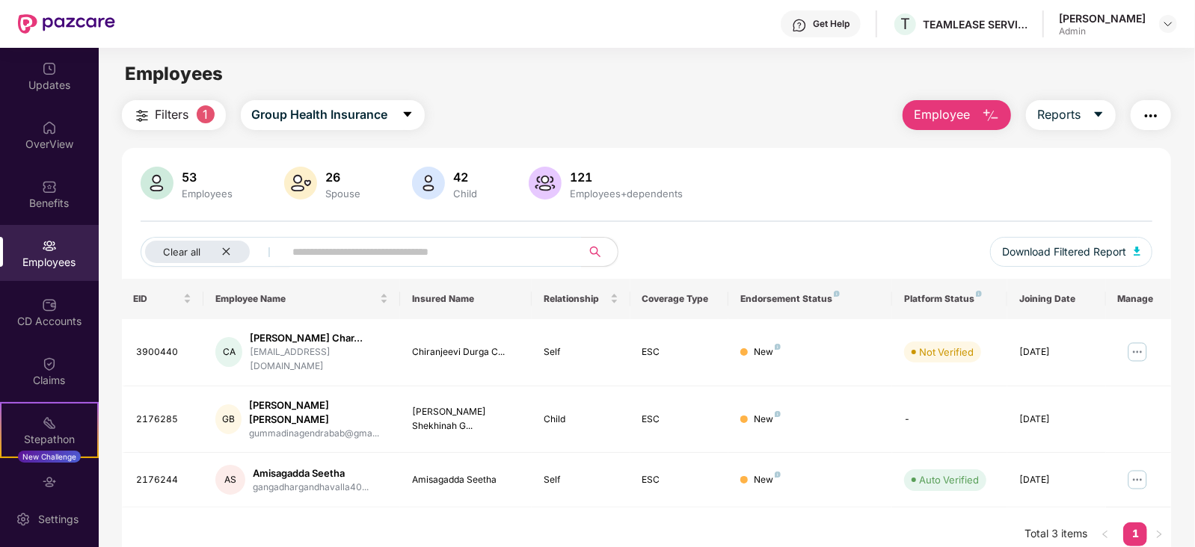
click at [180, 191] on div "Employees" at bounding box center [207, 194] width 57 height 12
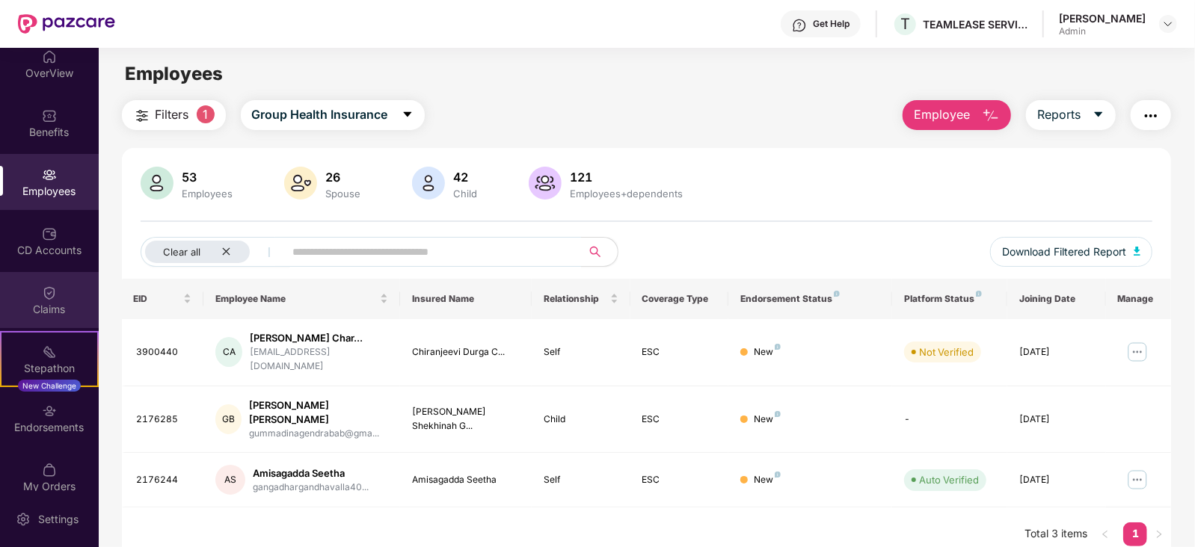
scroll to position [88, 0]
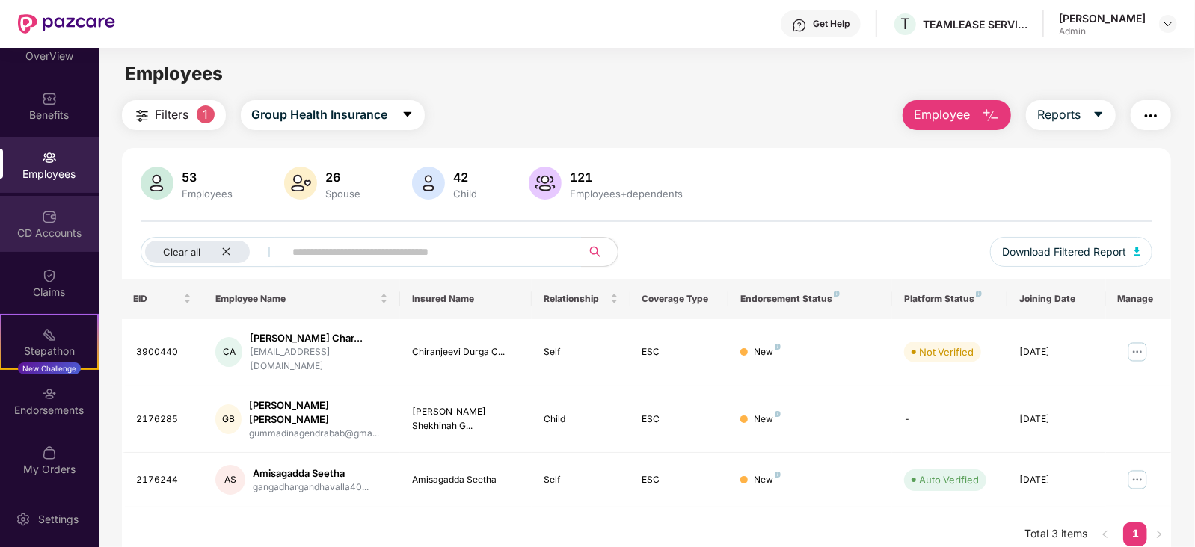
click at [47, 234] on div "CD Accounts" at bounding box center [49, 233] width 99 height 15
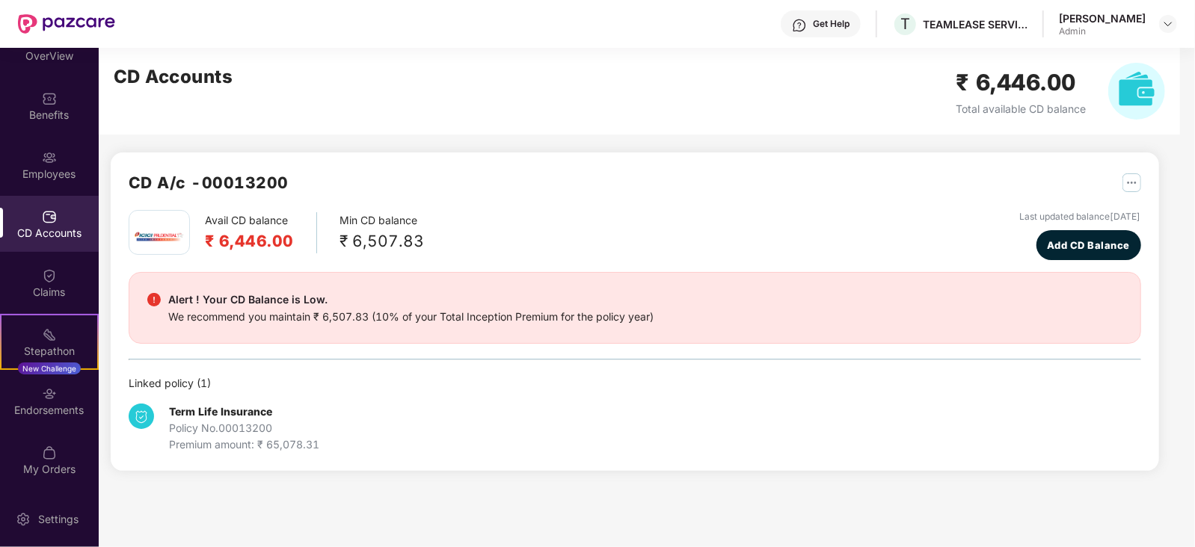
click at [314, 185] on div "CD A/c - 00013200" at bounding box center [635, 191] width 1013 height 40
click at [30, 152] on div "Employees" at bounding box center [49, 165] width 99 height 56
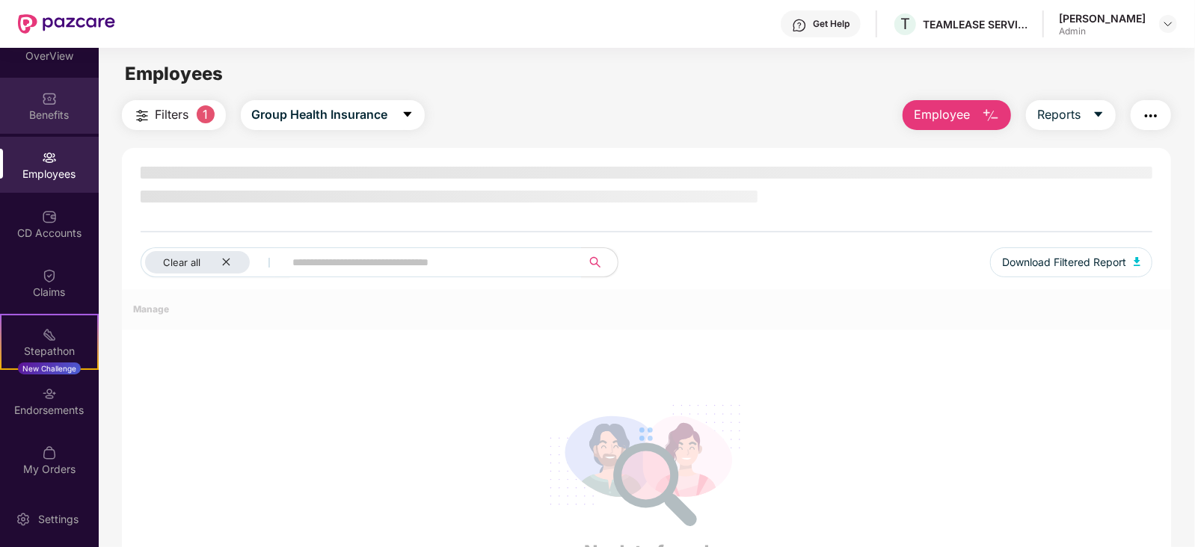
click at [52, 109] on div "Benefits" at bounding box center [49, 115] width 99 height 15
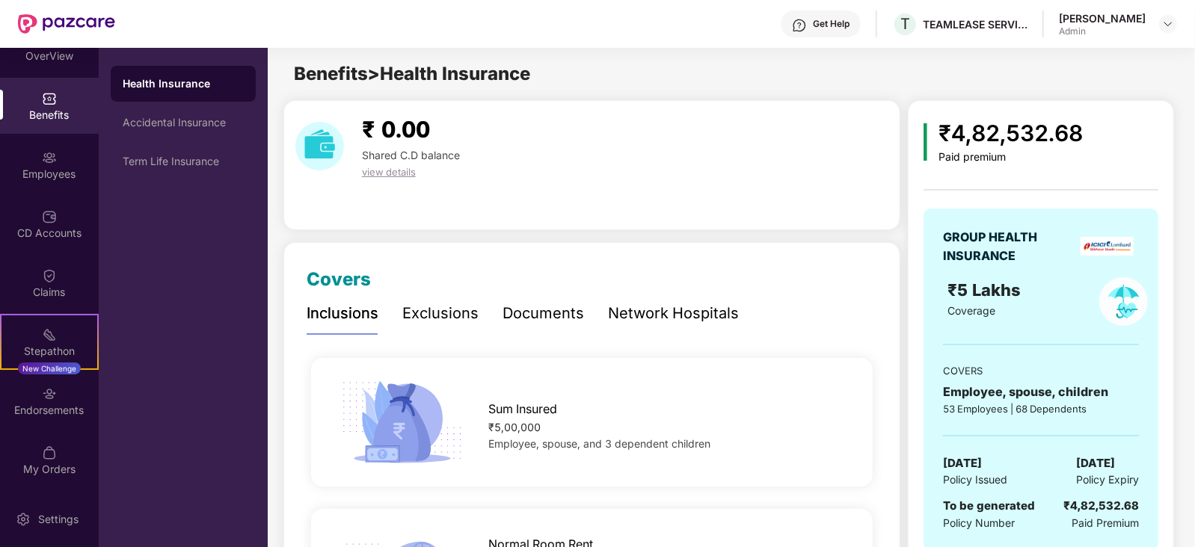
click at [430, 316] on div "Exclusions" at bounding box center [440, 313] width 76 height 23
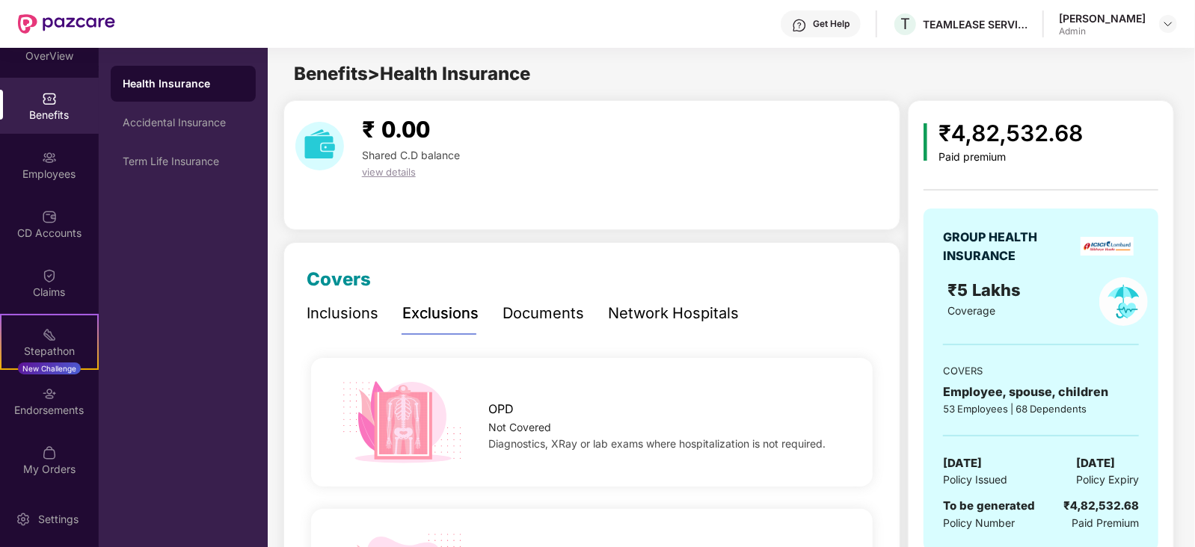
click at [576, 316] on div "Documents" at bounding box center [544, 313] width 82 height 23
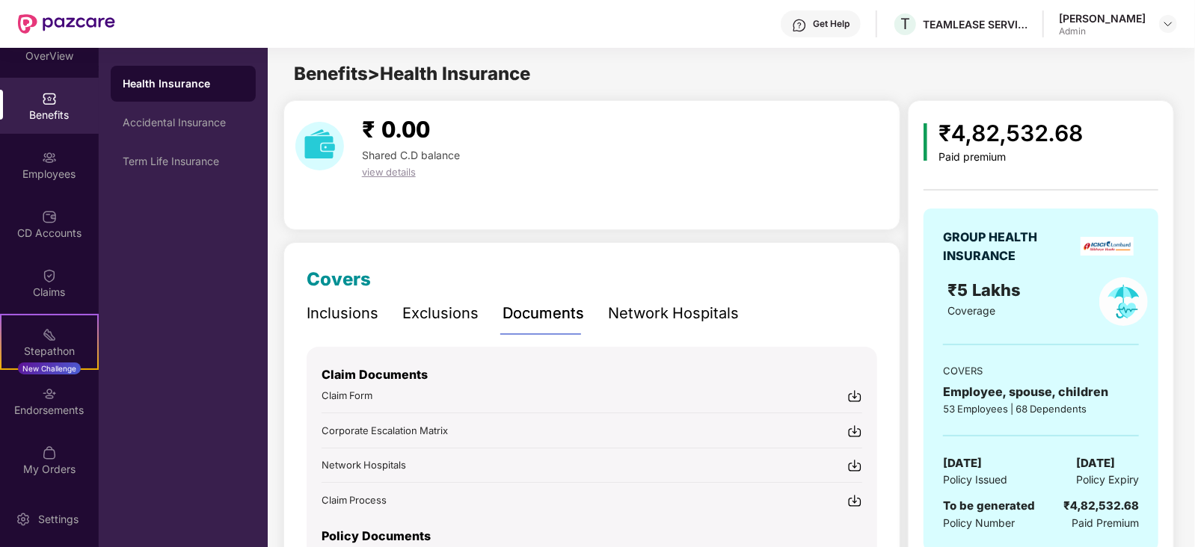
click at [720, 308] on div "Network Hospitals" at bounding box center [673, 313] width 131 height 23
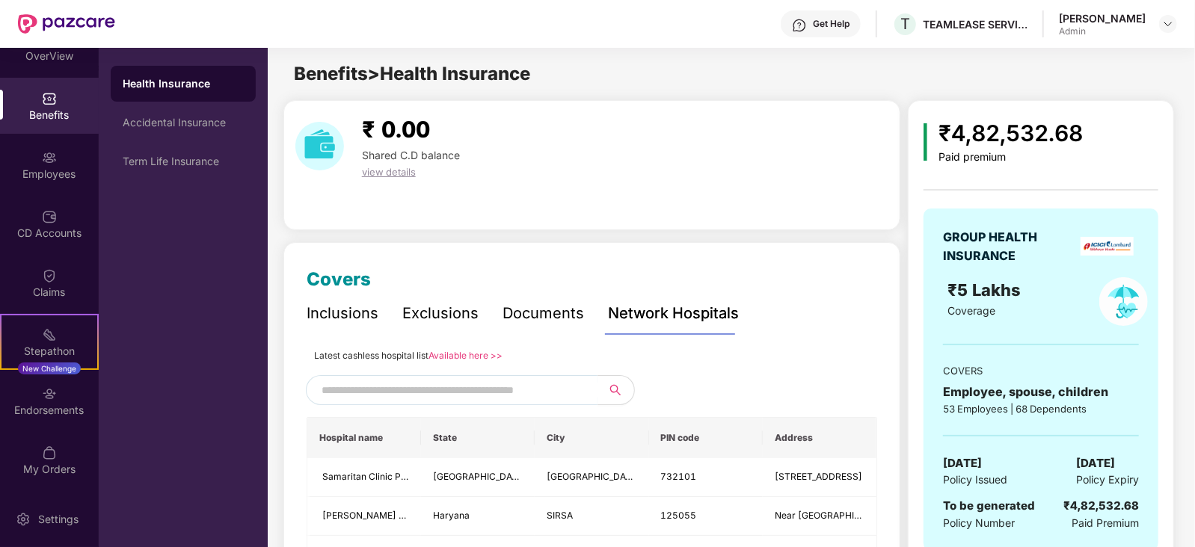
click at [506, 314] on div "Documents" at bounding box center [544, 313] width 82 height 23
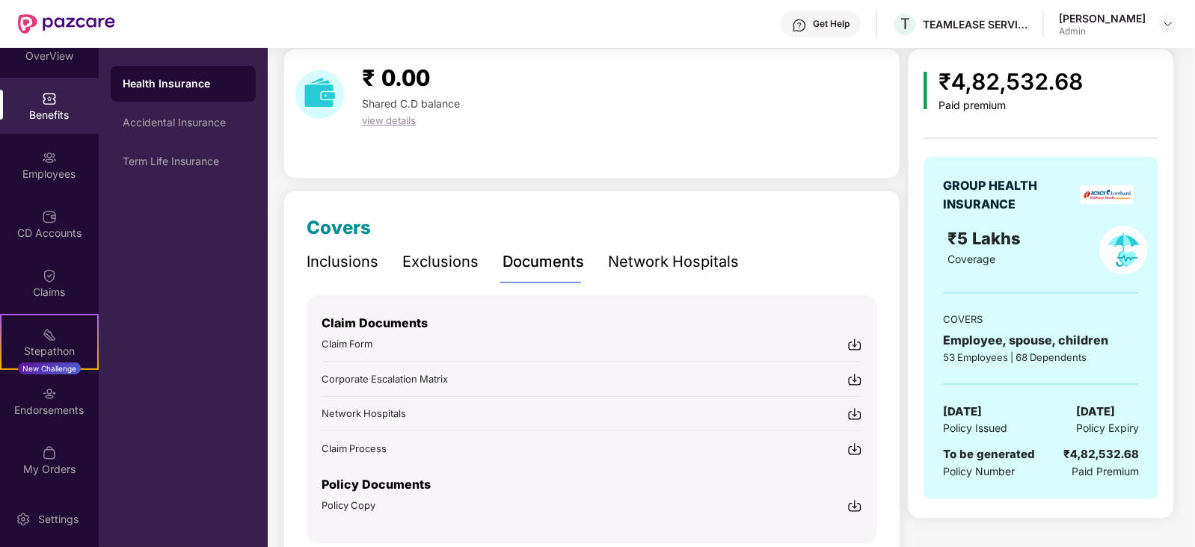
scroll to position [93, 0]
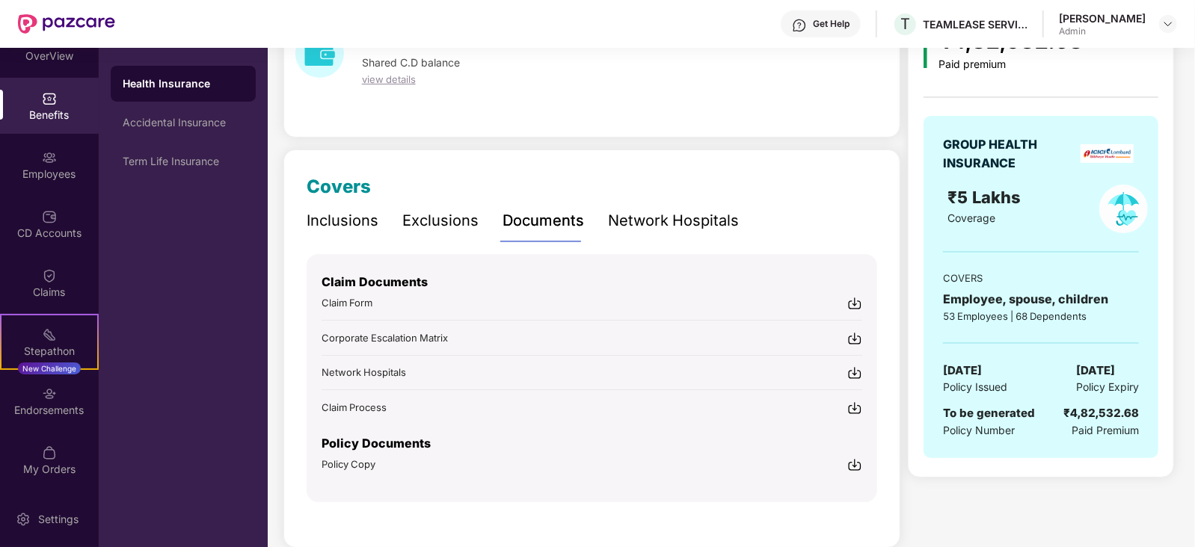
click at [856, 461] on img at bounding box center [854, 465] width 15 height 15
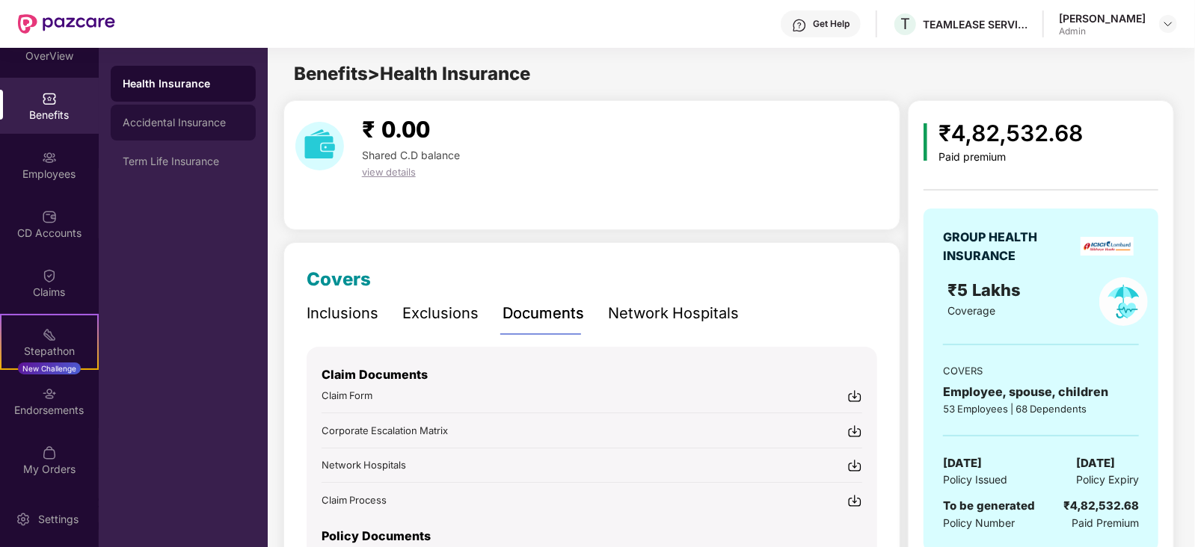
click at [195, 125] on div "Accidental Insurance" at bounding box center [183, 123] width 121 height 12
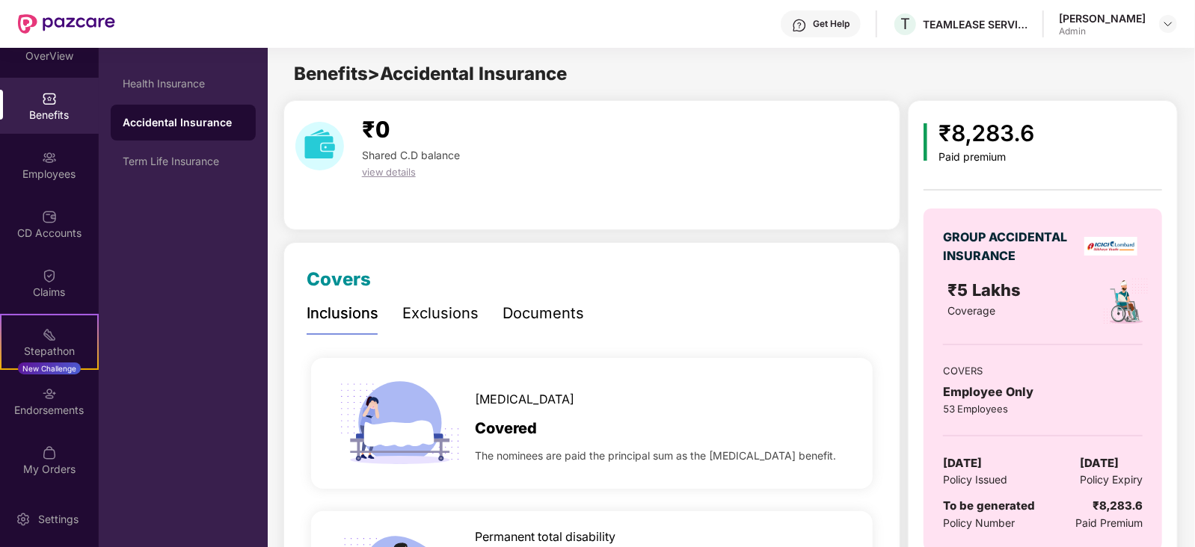
click at [426, 316] on div "Exclusions" at bounding box center [440, 313] width 76 height 23
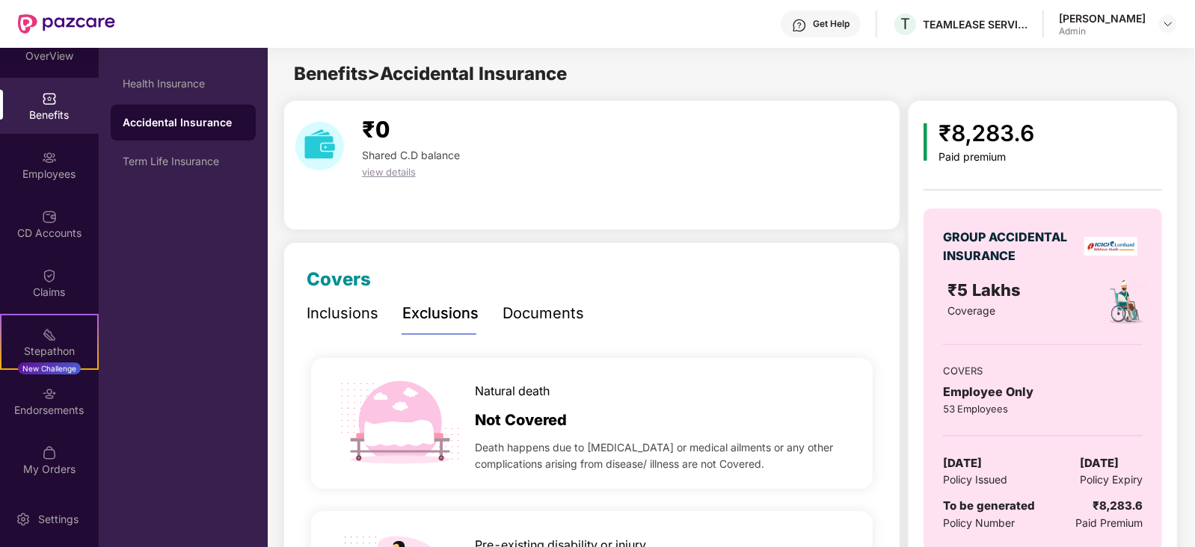
click at [539, 312] on div "Documents" at bounding box center [544, 313] width 82 height 23
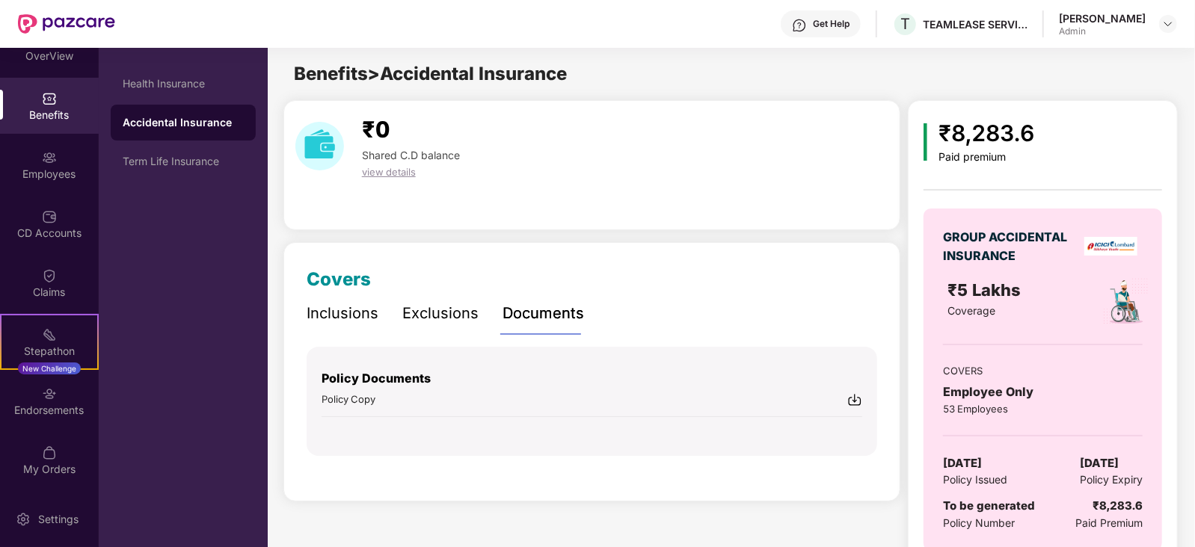
click at [859, 398] on img at bounding box center [854, 400] width 15 height 15
click at [161, 166] on div "Term Life Insurance" at bounding box center [183, 162] width 121 height 12
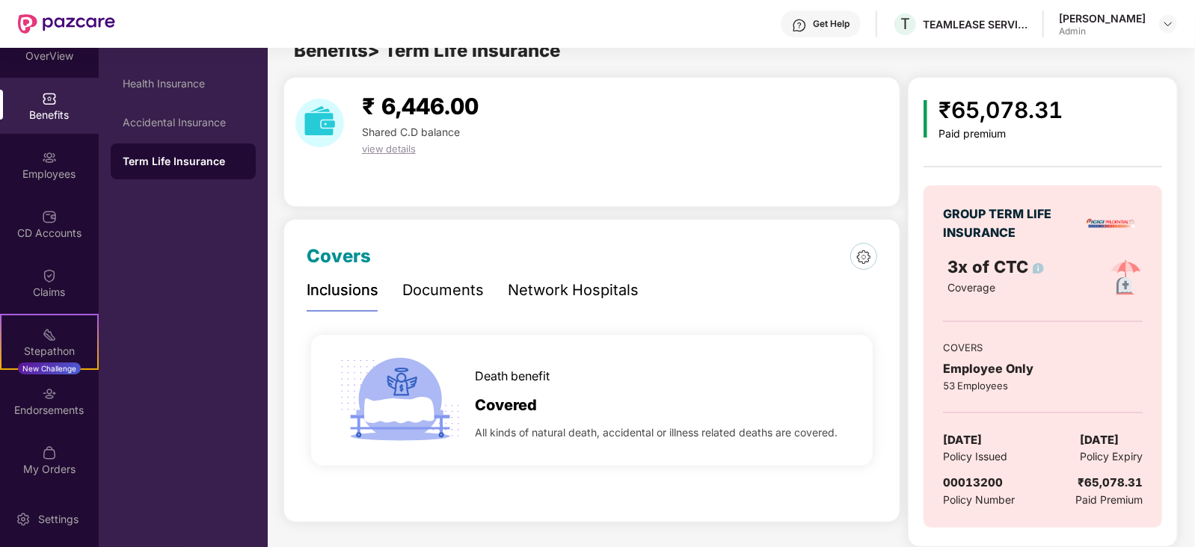
scroll to position [34, 0]
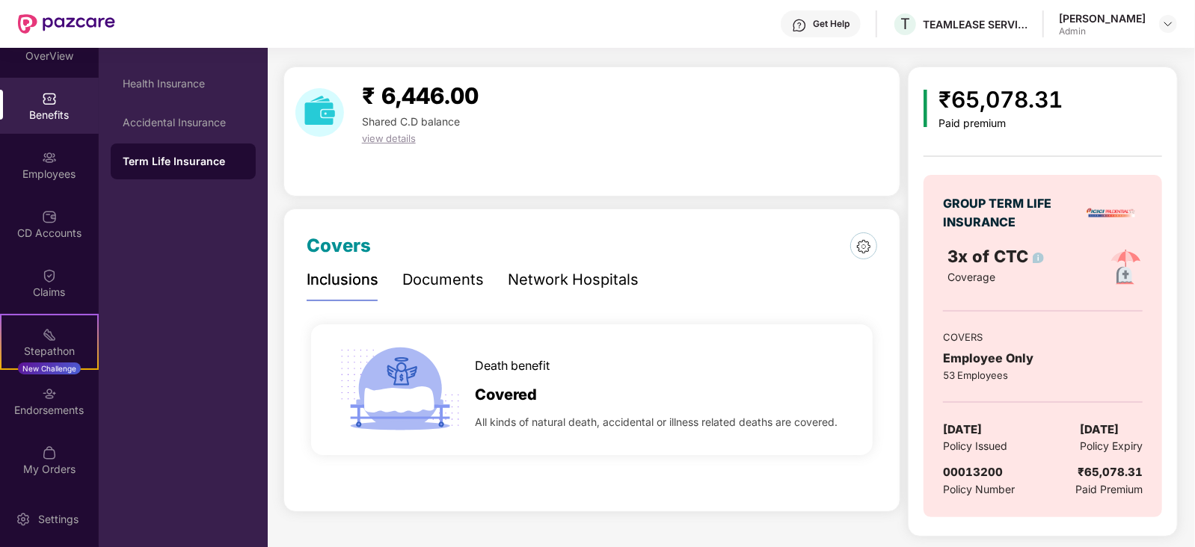
click at [445, 277] on div "Documents" at bounding box center [443, 279] width 82 height 23
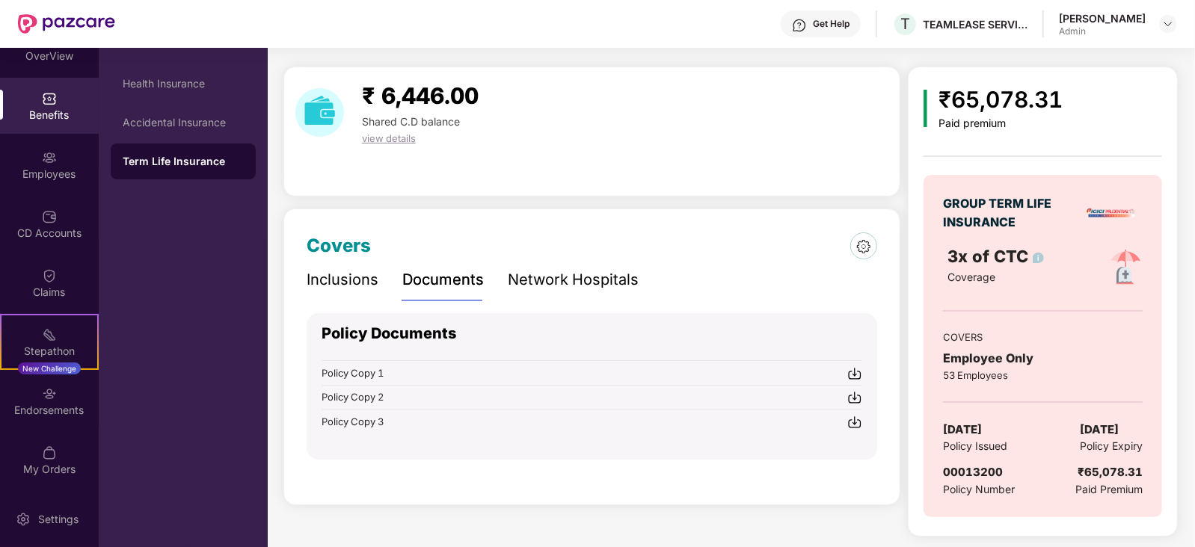
click at [856, 424] on img at bounding box center [854, 422] width 15 height 15
click at [856, 399] on img at bounding box center [854, 397] width 15 height 15
click at [849, 420] on img at bounding box center [854, 422] width 15 height 15
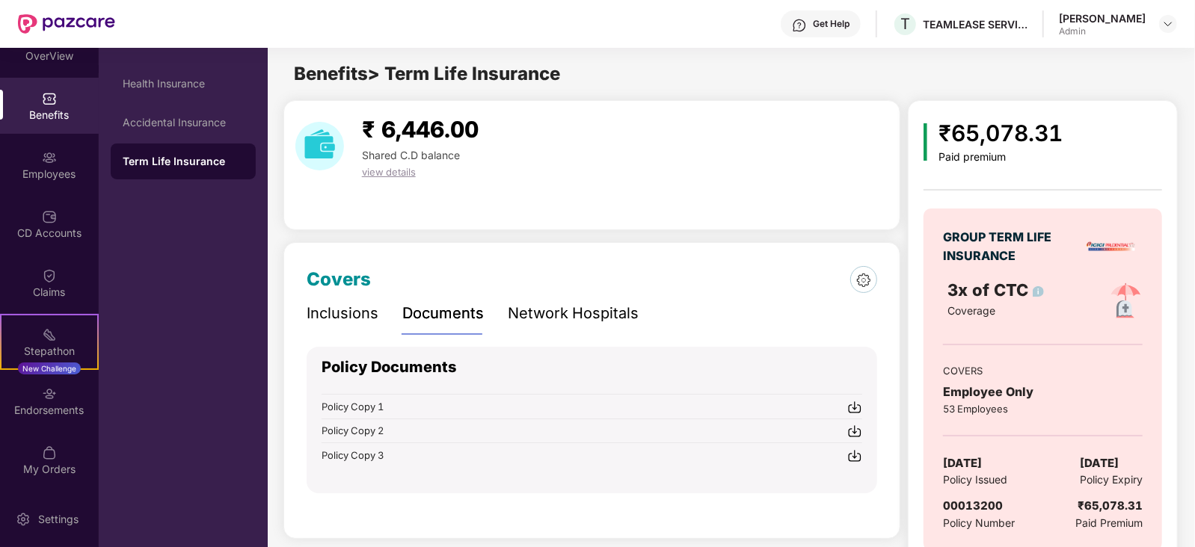
click at [845, 403] on div "Policy Copy 1" at bounding box center [592, 407] width 541 height 16
click at [177, 121] on div "Accidental Insurance" at bounding box center [183, 123] width 121 height 12
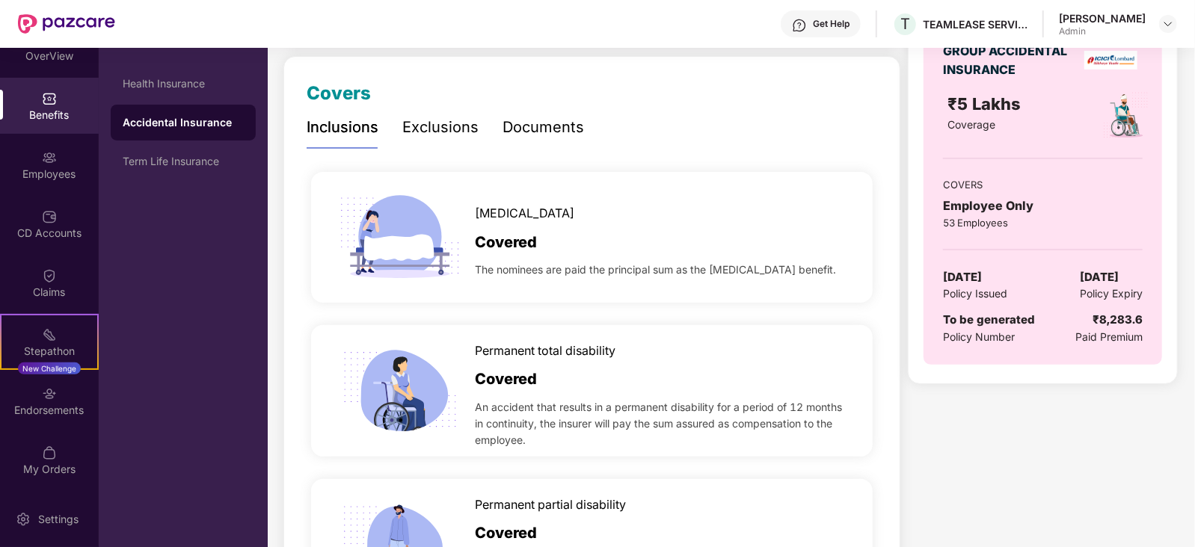
click at [550, 126] on div "Documents" at bounding box center [544, 127] width 82 height 23
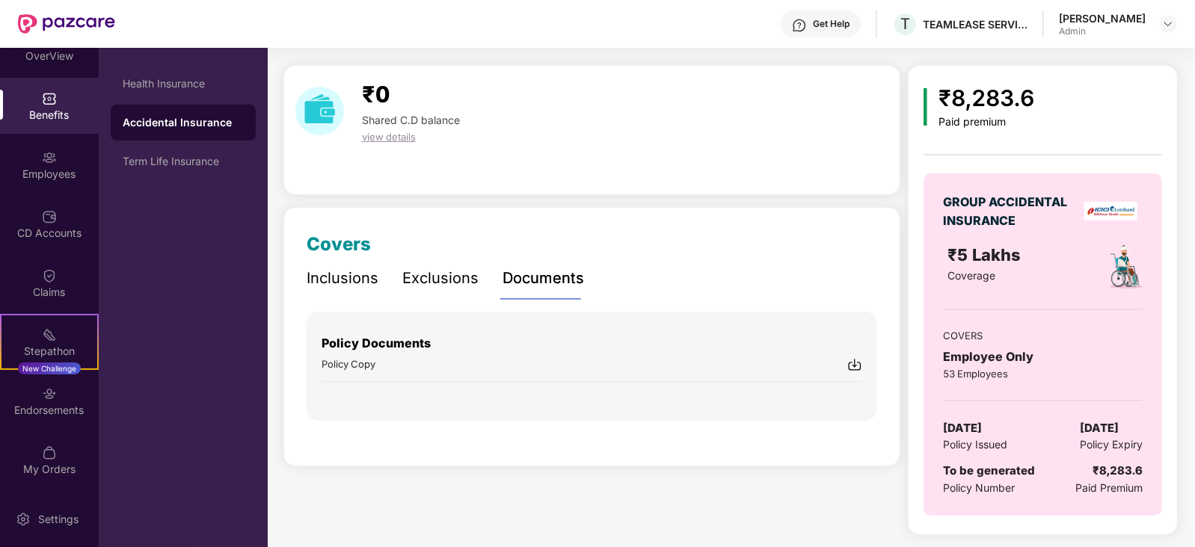
scroll to position [34, 0]
click at [538, 281] on div "Documents" at bounding box center [544, 279] width 82 height 23
click at [426, 274] on div "Exclusions" at bounding box center [440, 279] width 76 height 23
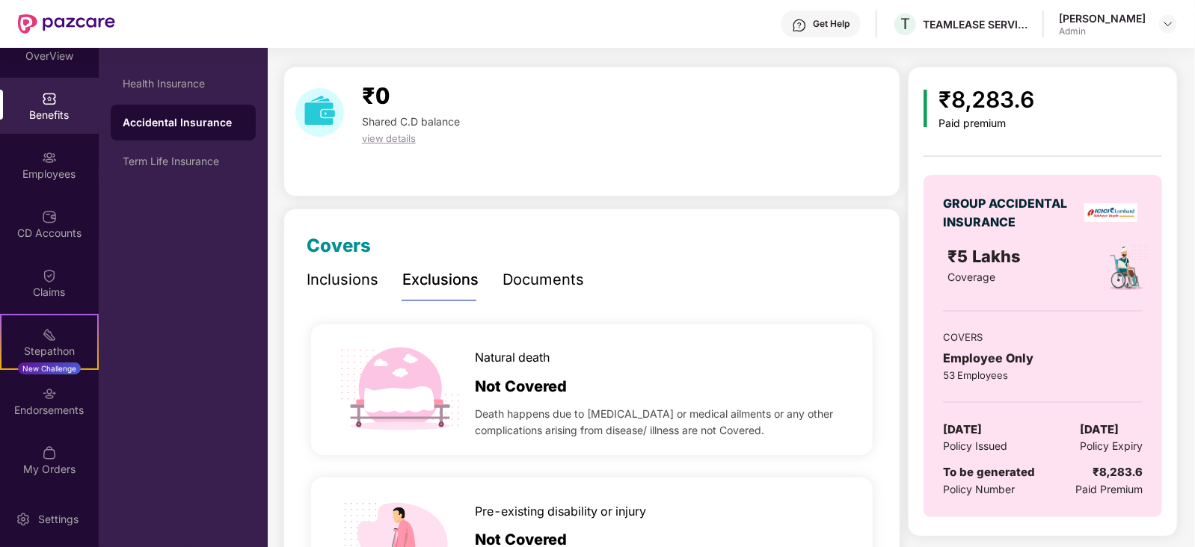
click at [364, 277] on div "Inclusions" at bounding box center [343, 279] width 72 height 23
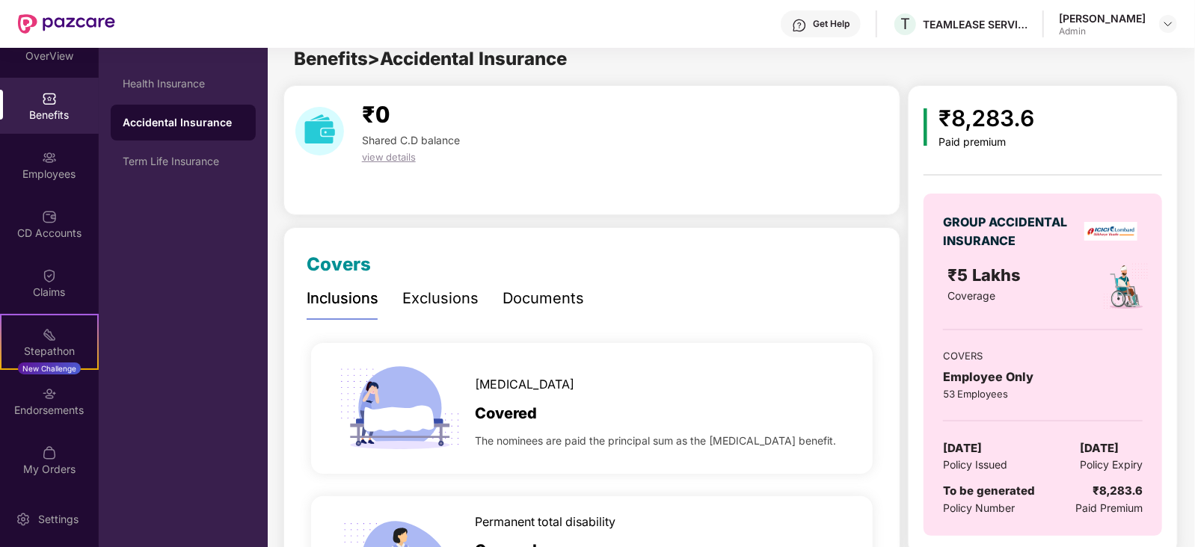
scroll to position [0, 0]
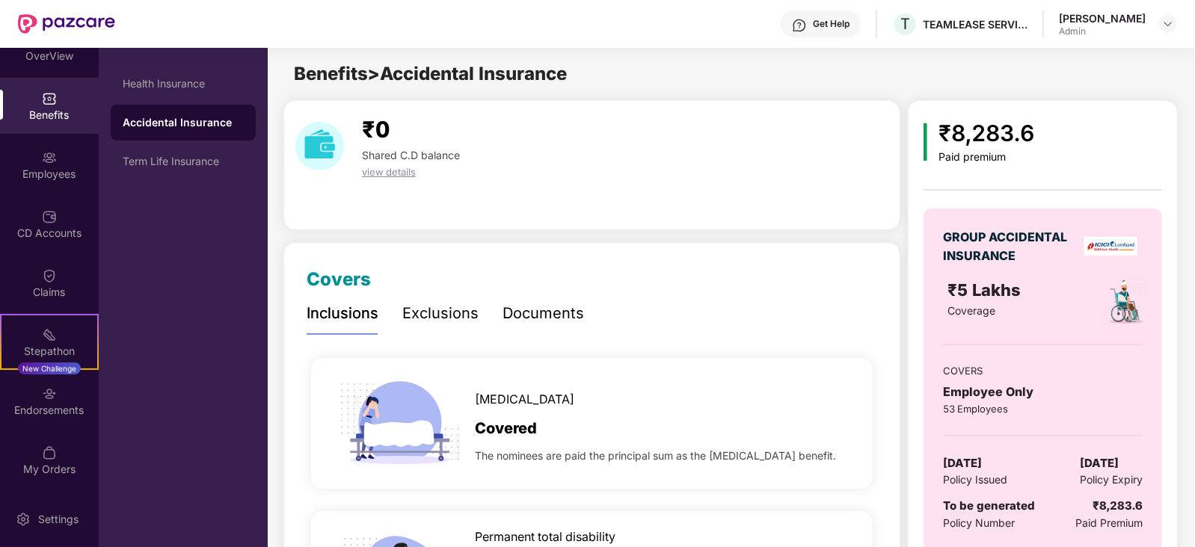
click at [449, 313] on div "Exclusions" at bounding box center [440, 313] width 76 height 23
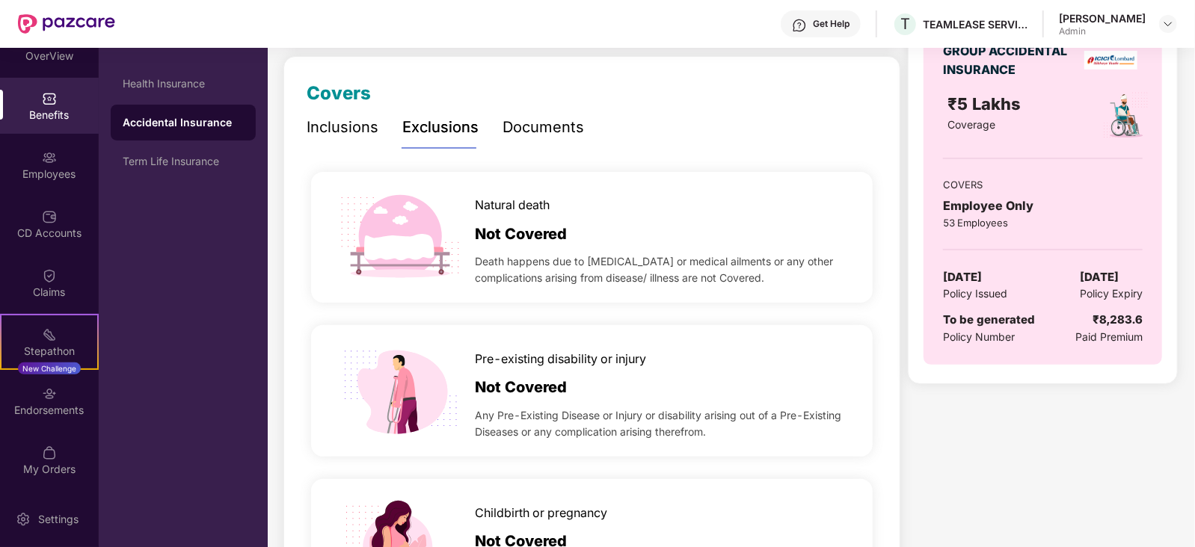
click at [547, 144] on div "Documents" at bounding box center [544, 127] width 82 height 41
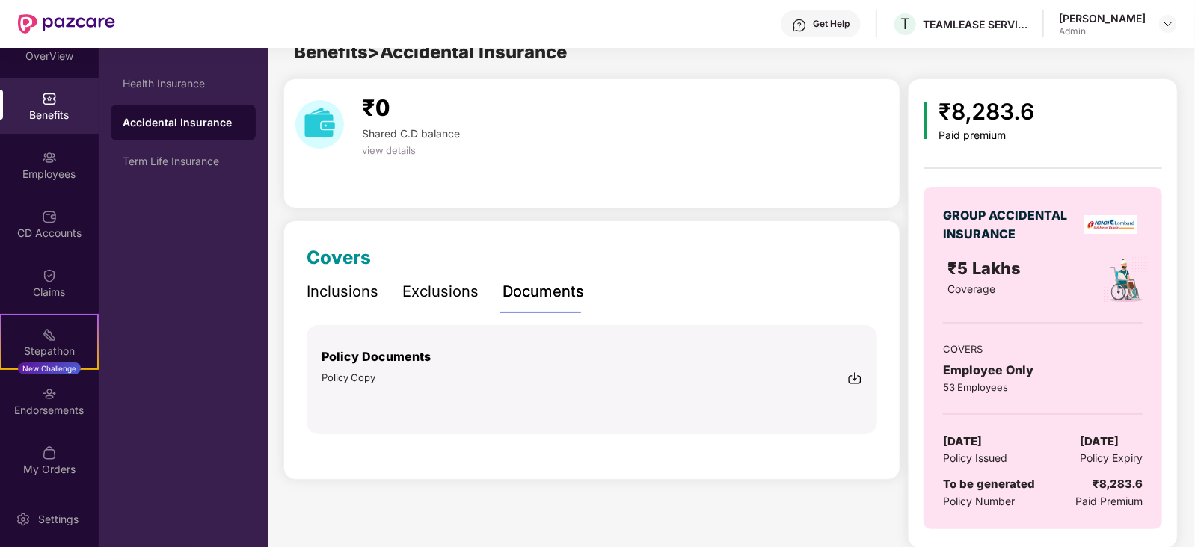
scroll to position [34, 0]
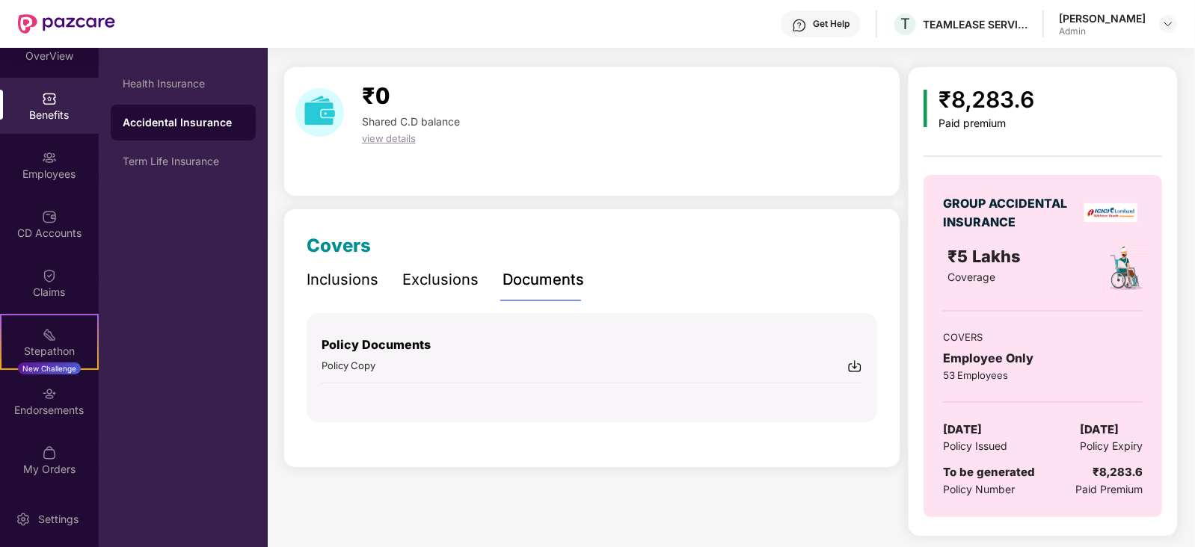
click at [1081, 488] on span "Paid Premium" at bounding box center [1108, 490] width 67 height 16
click at [995, 449] on span "Policy Issued" at bounding box center [975, 446] width 64 height 16
